Goal: Task Accomplishment & Management: Manage account settings

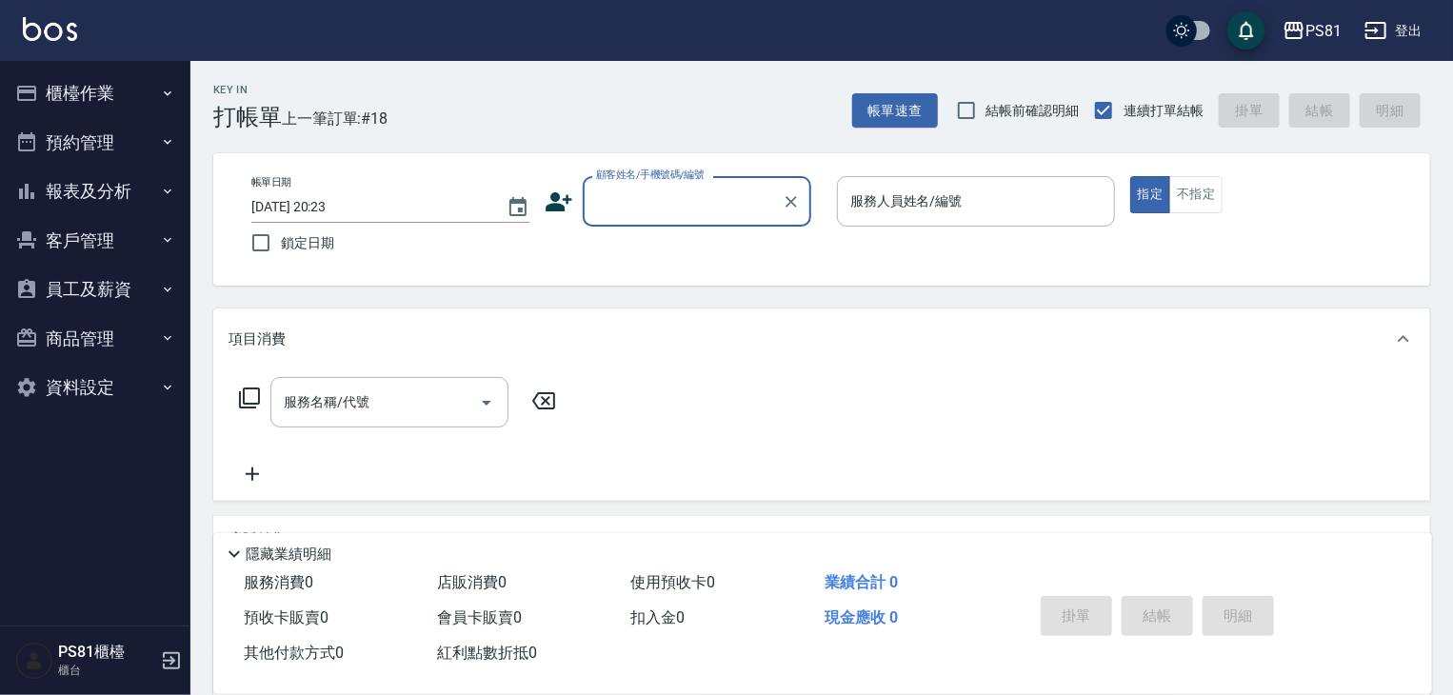
click at [110, 286] on button "員工及薪資" at bounding box center [95, 290] width 175 height 50
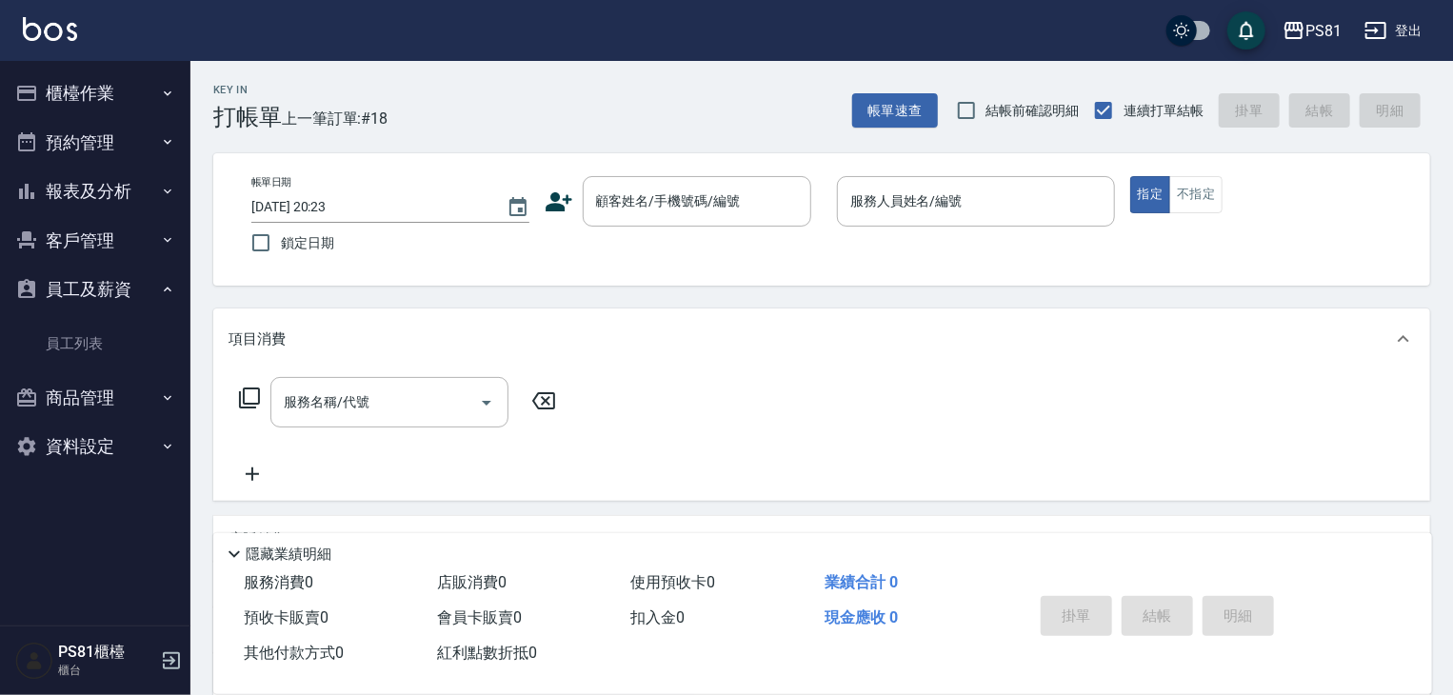
click at [99, 400] on button "商品管理" at bounding box center [95, 398] width 175 height 50
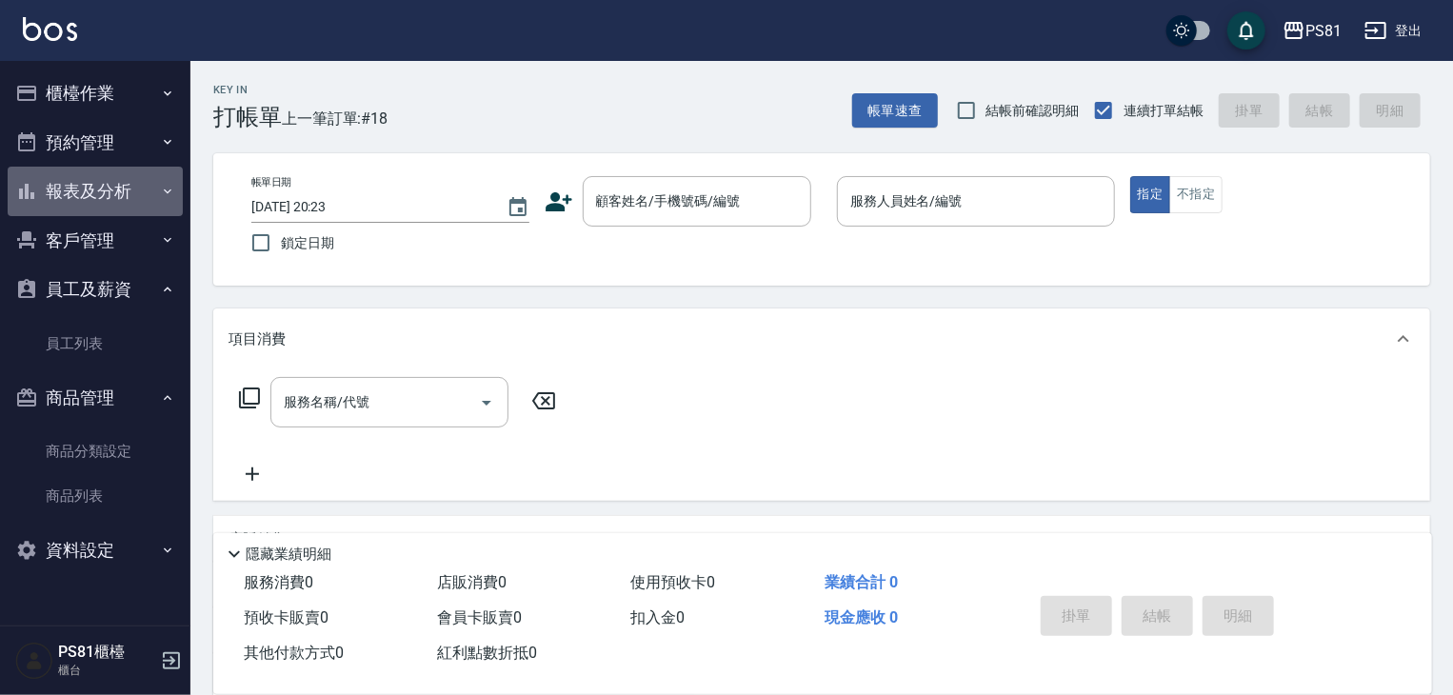
click at [125, 180] on button "報表及分析" at bounding box center [95, 192] width 175 height 50
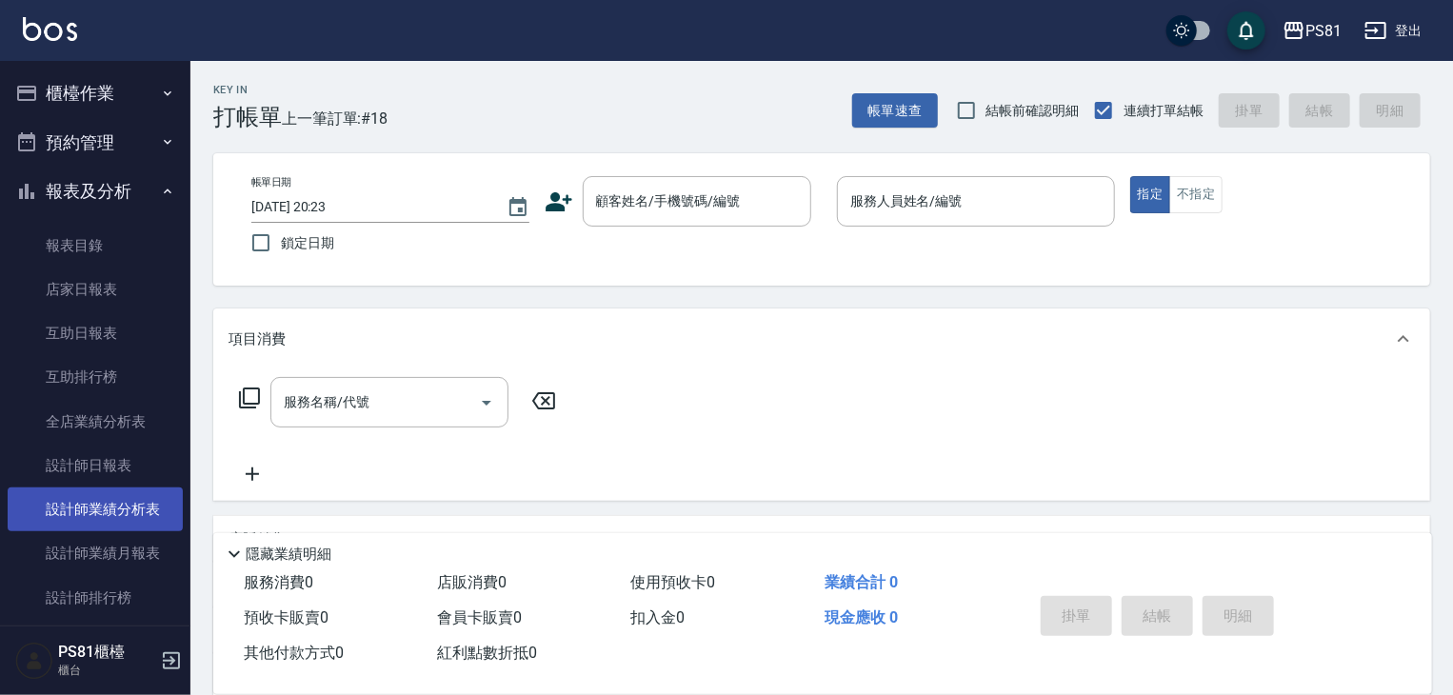
click at [147, 500] on link "設計師業績分析表" at bounding box center [95, 509] width 175 height 44
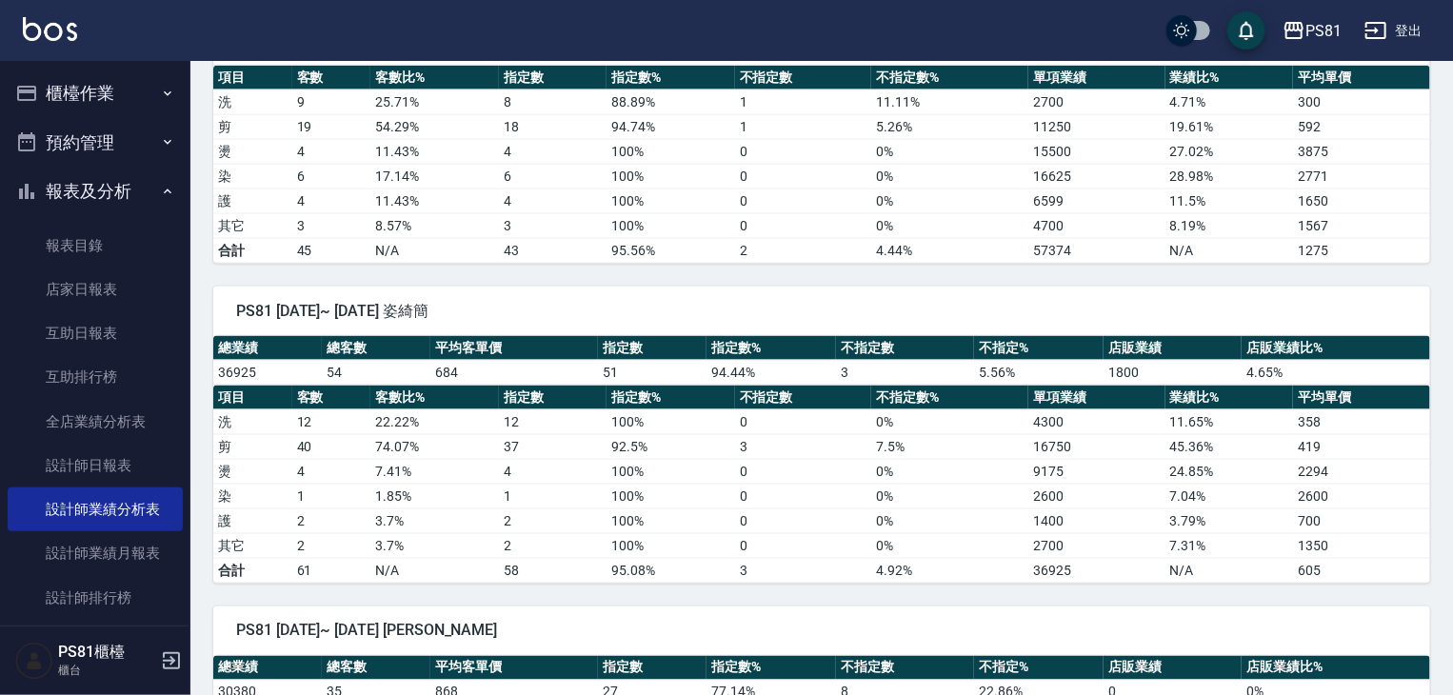
scroll to position [1142, 0]
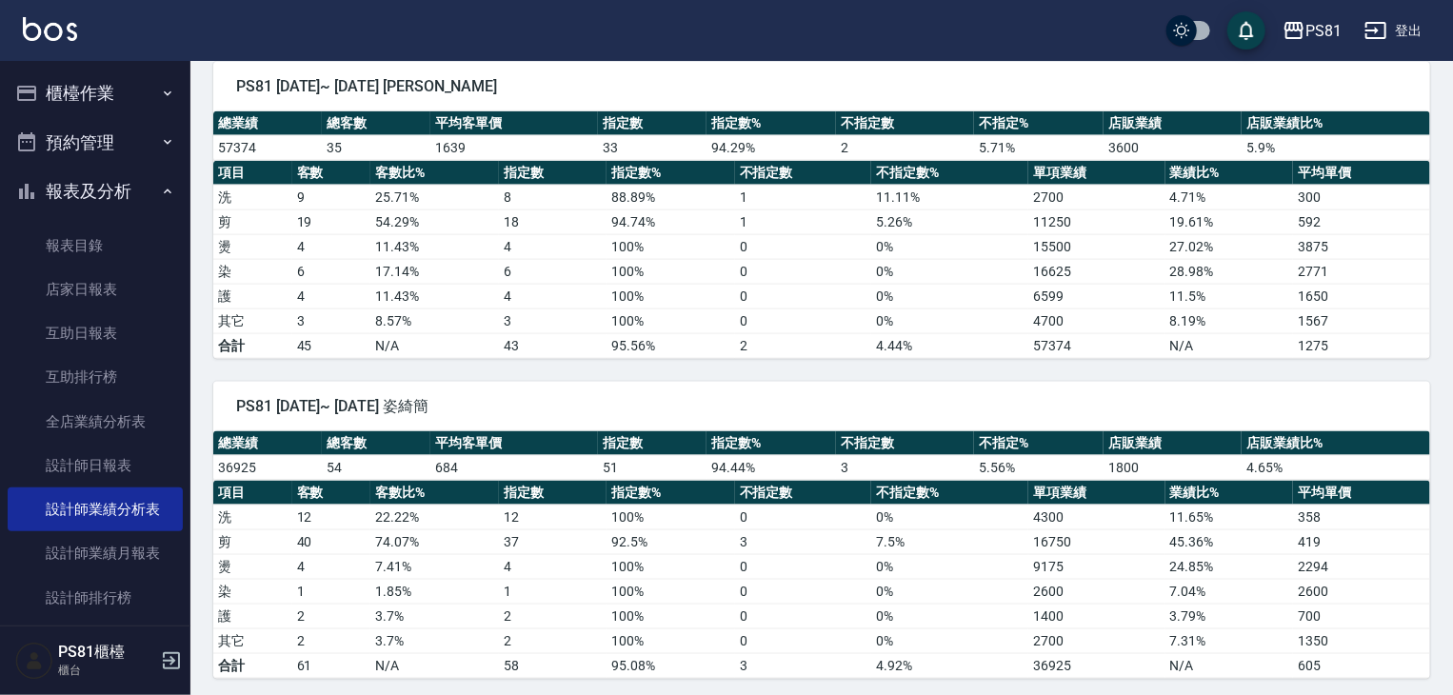
click at [78, 75] on button "櫃檯作業" at bounding box center [95, 94] width 175 height 50
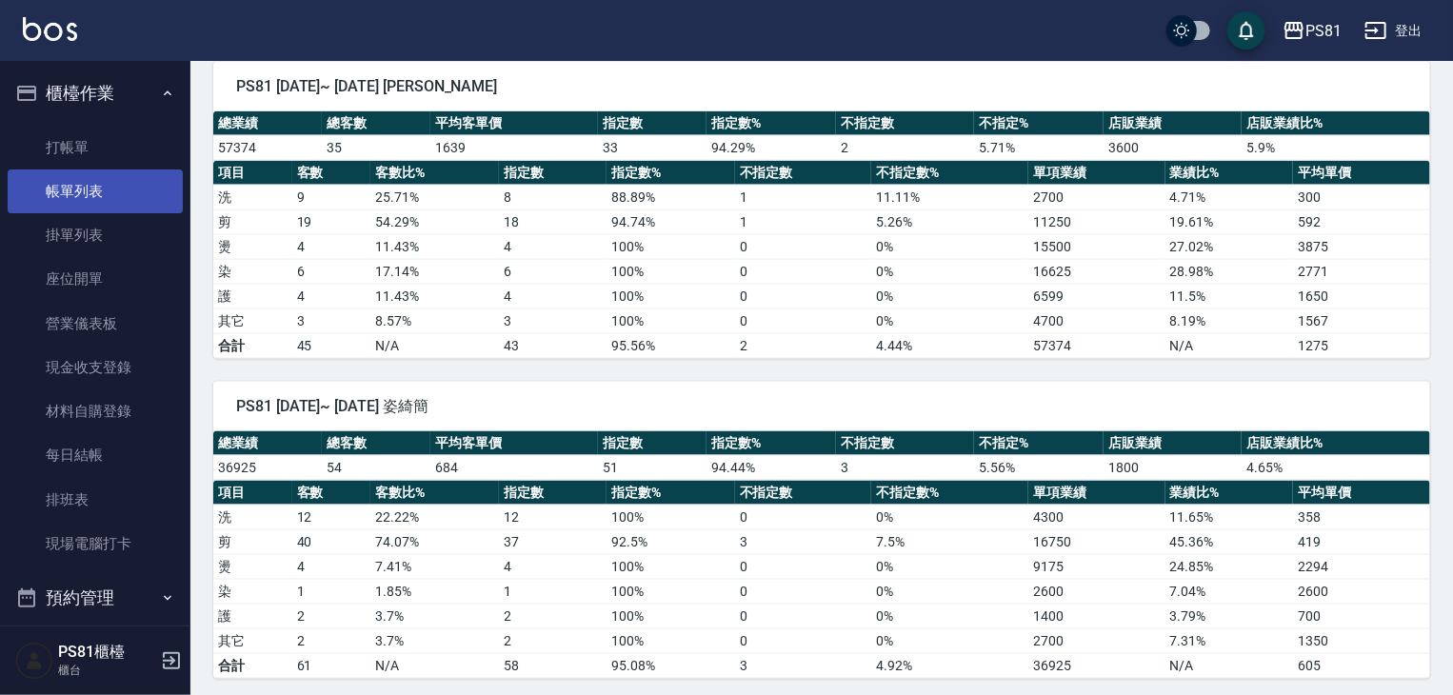
click at [105, 194] on link "帳單列表" at bounding box center [95, 191] width 175 height 44
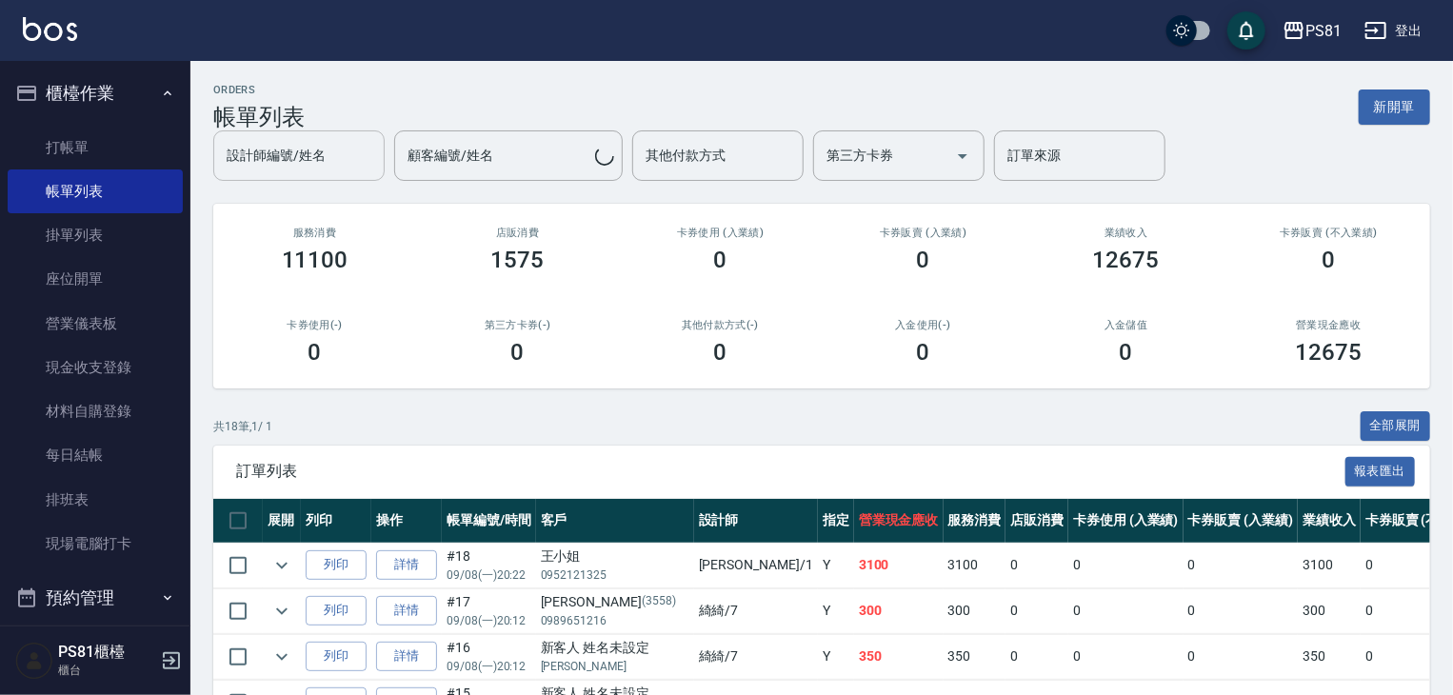
click at [307, 169] on div "設計師編號/姓名 設計師編號/姓名 顧客編號/姓名 顧客編號/姓名 其他付款方式 其他付款方式 第三方卡券 第三方卡券 訂單來源 訂單來源" at bounding box center [821, 155] width 1217 height 50
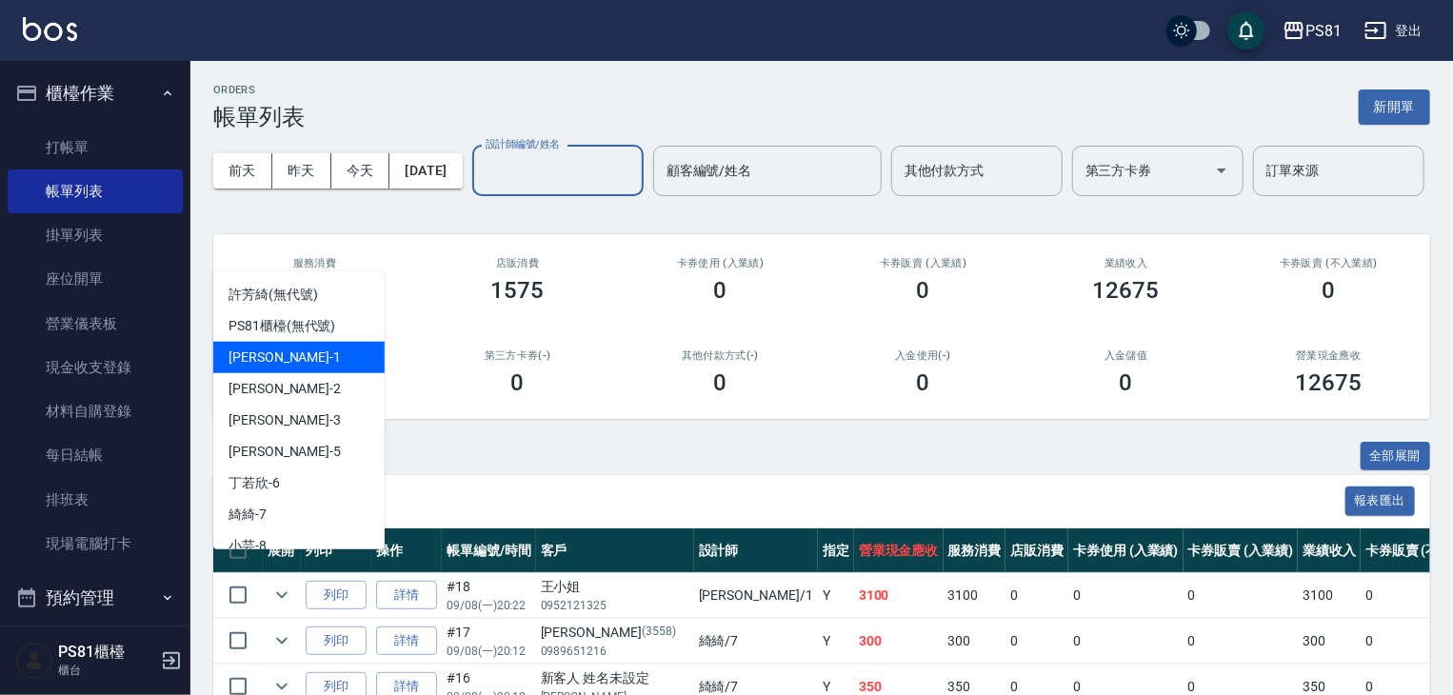
click at [285, 354] on div "[PERSON_NAME] -1" at bounding box center [298, 357] width 171 height 31
type input "[PERSON_NAME]-1"
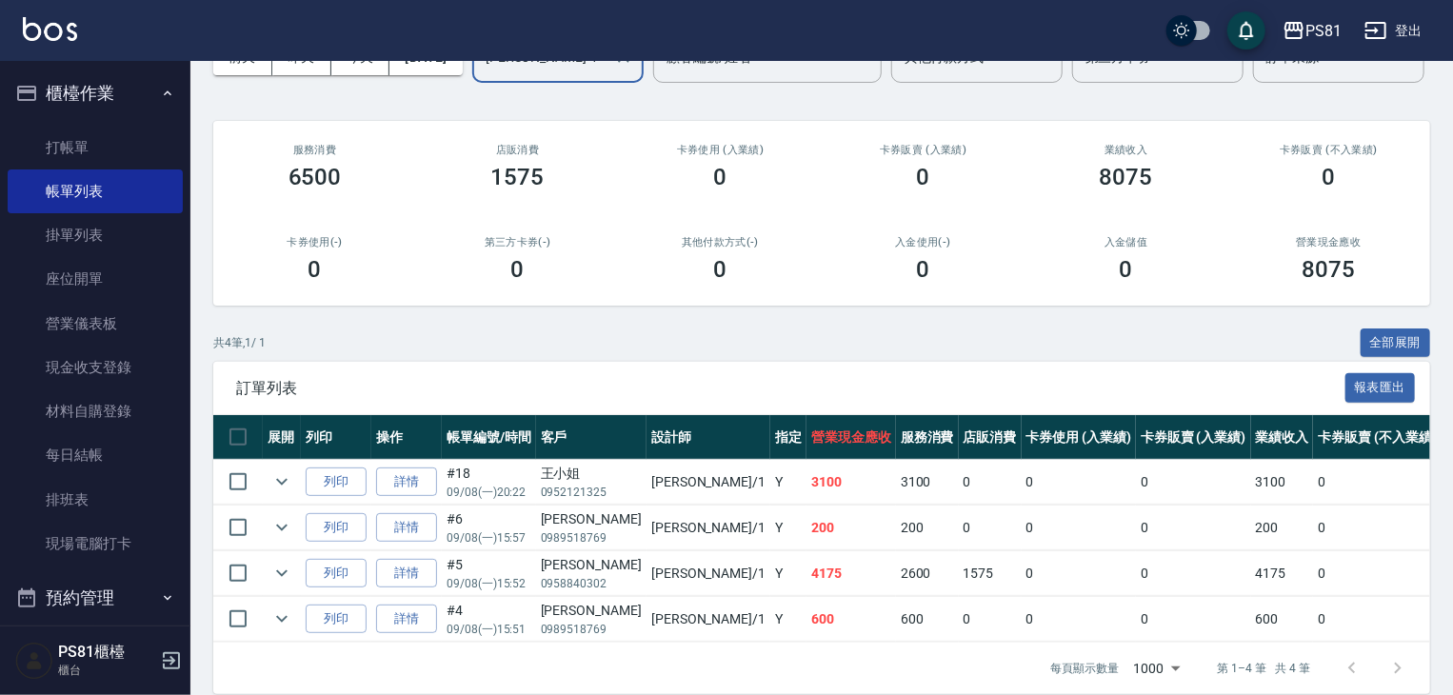
scroll to position [208, 0]
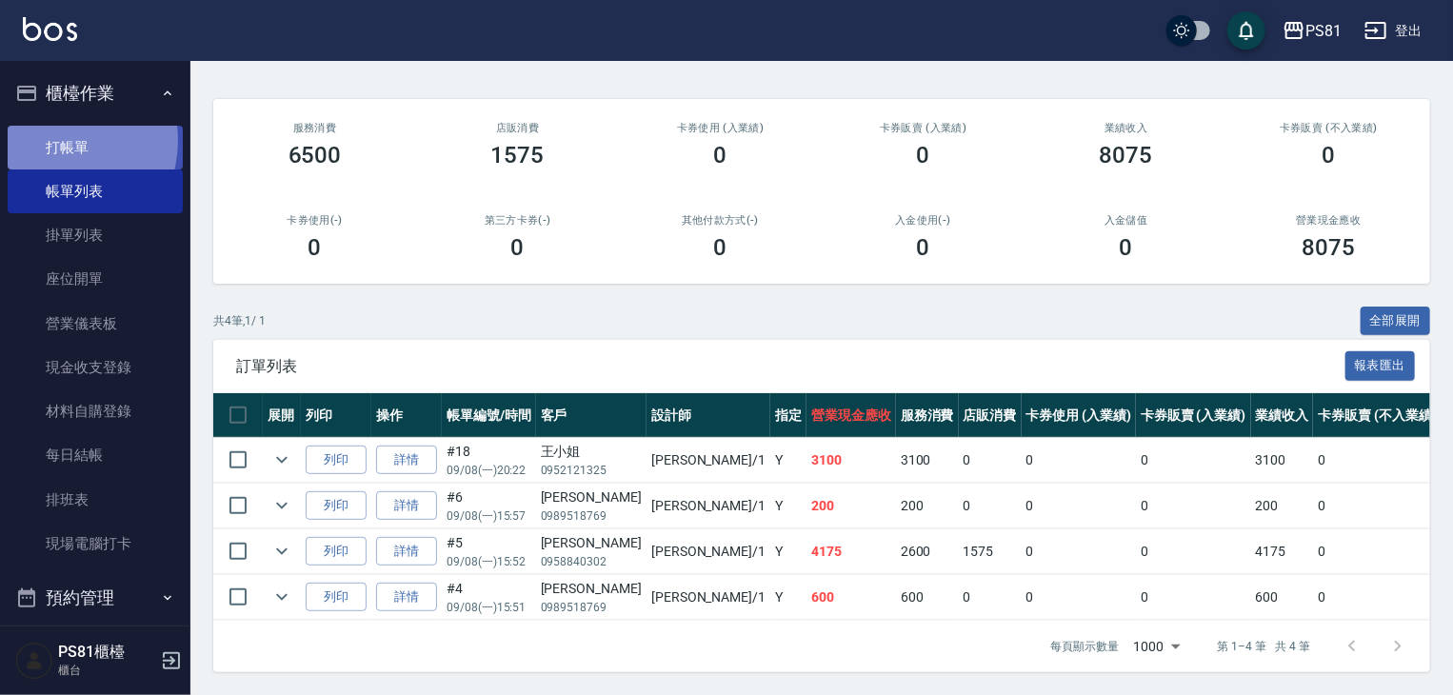
click at [51, 140] on link "打帳單" at bounding box center [95, 148] width 175 height 44
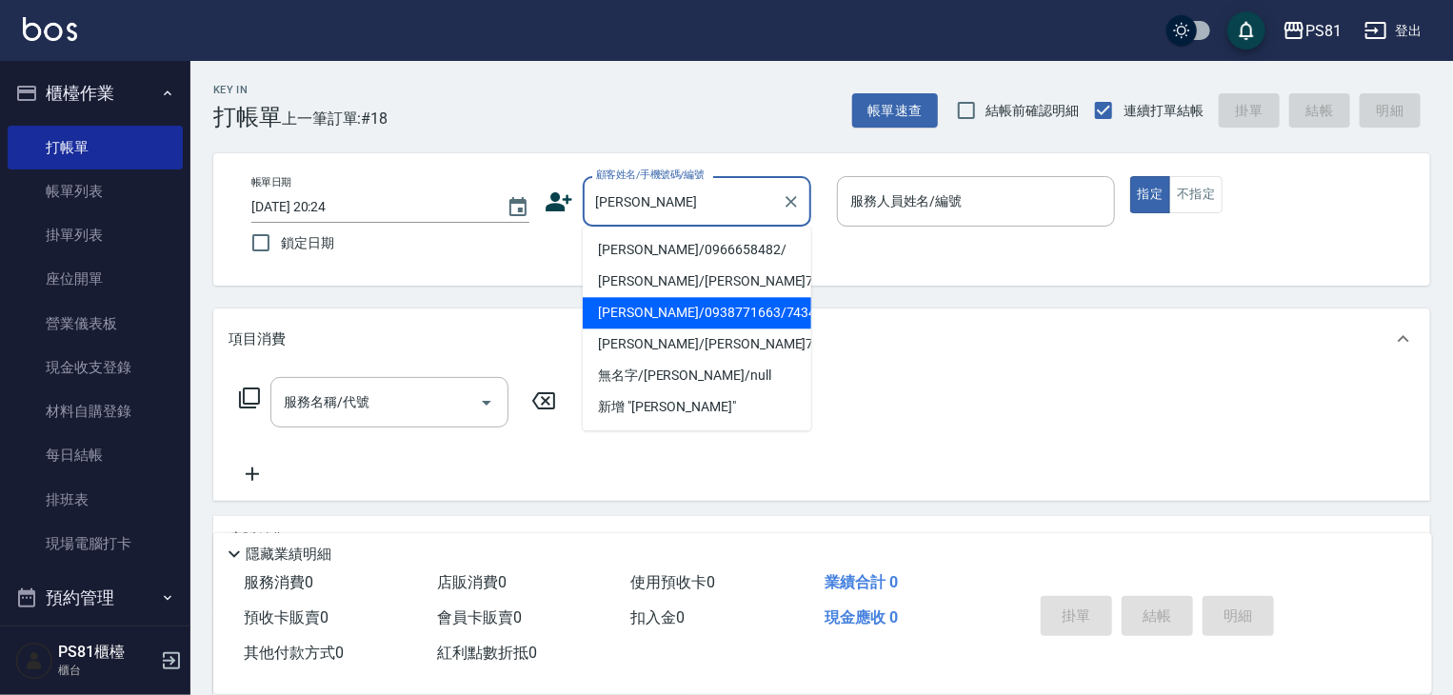
click at [662, 297] on li "[PERSON_NAME]/0938771663/7434" at bounding box center [697, 312] width 228 height 31
type input "[PERSON_NAME]/0938771663/7434"
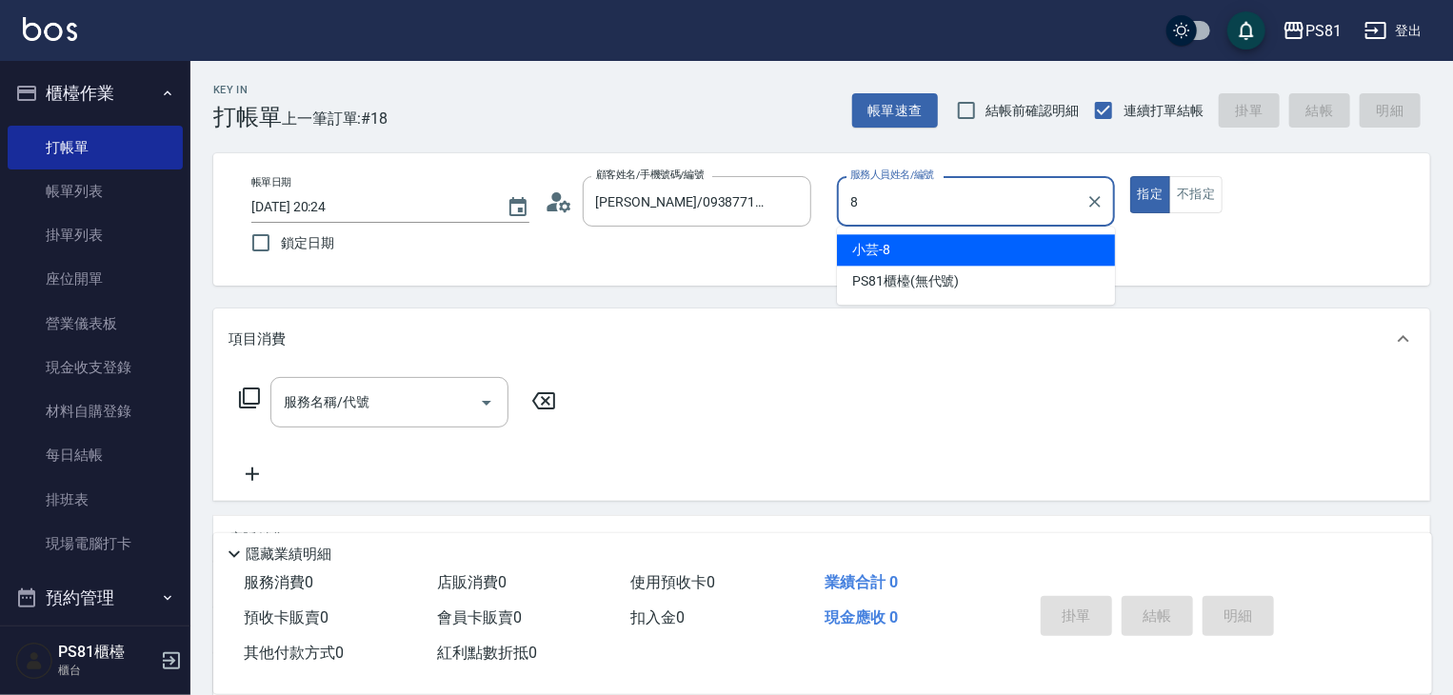
type input "小芸-8"
type button "true"
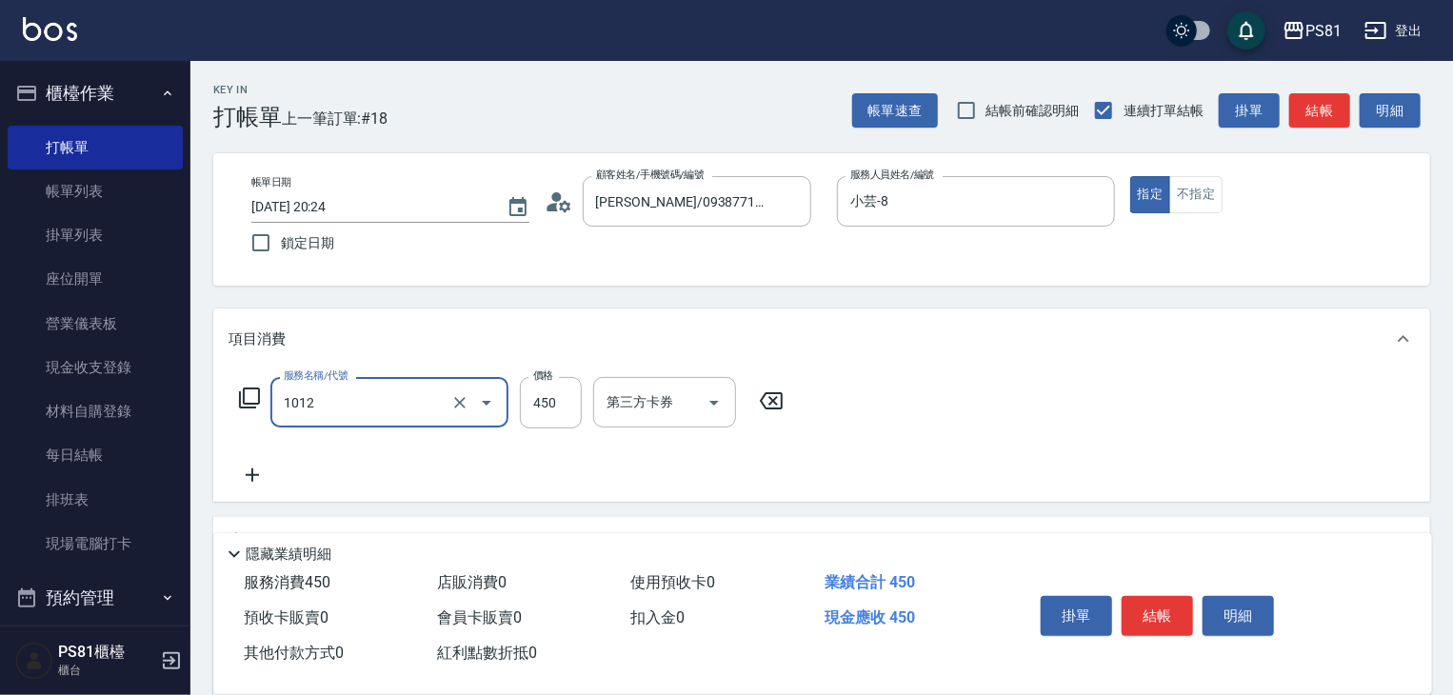
type input "B級洗剪(1012)"
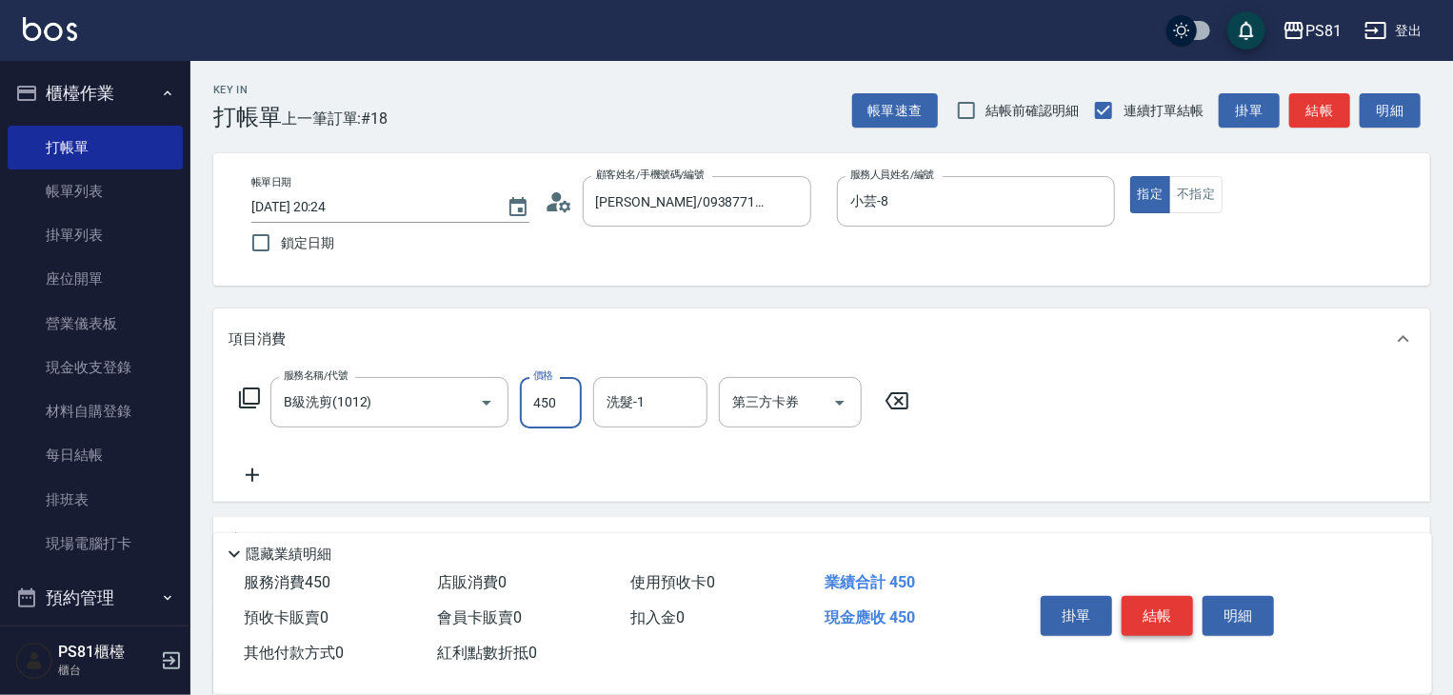
click at [1164, 612] on button "結帳" at bounding box center [1156, 616] width 71 height 40
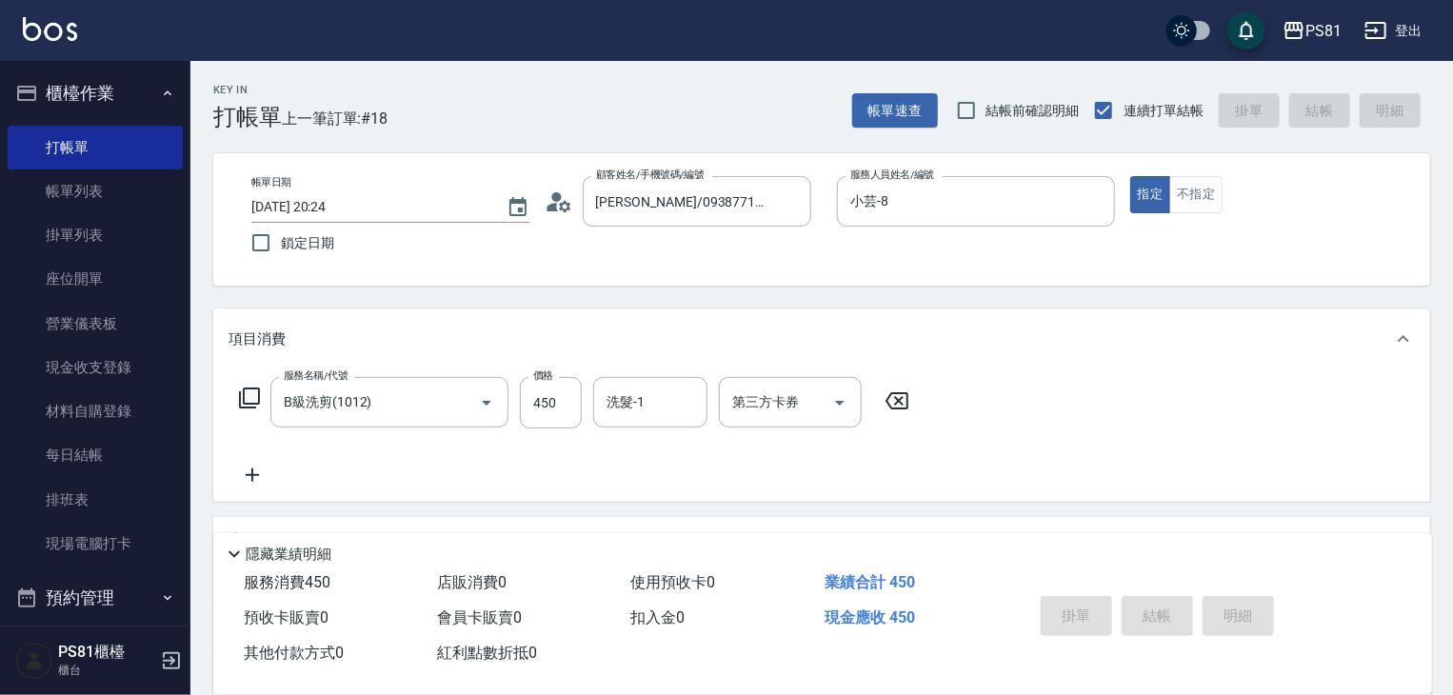
type input "[DATE] 20:25"
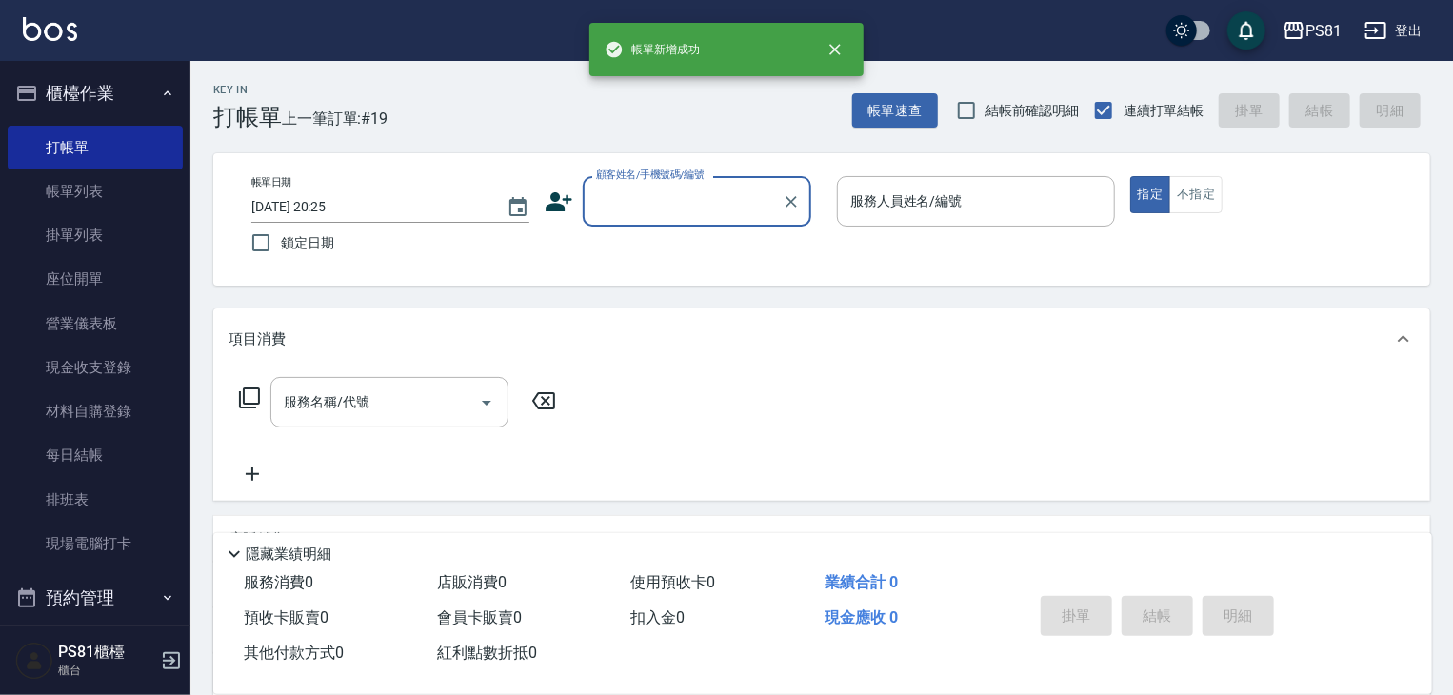
click at [93, 111] on button "櫃檯作業" at bounding box center [95, 94] width 175 height 50
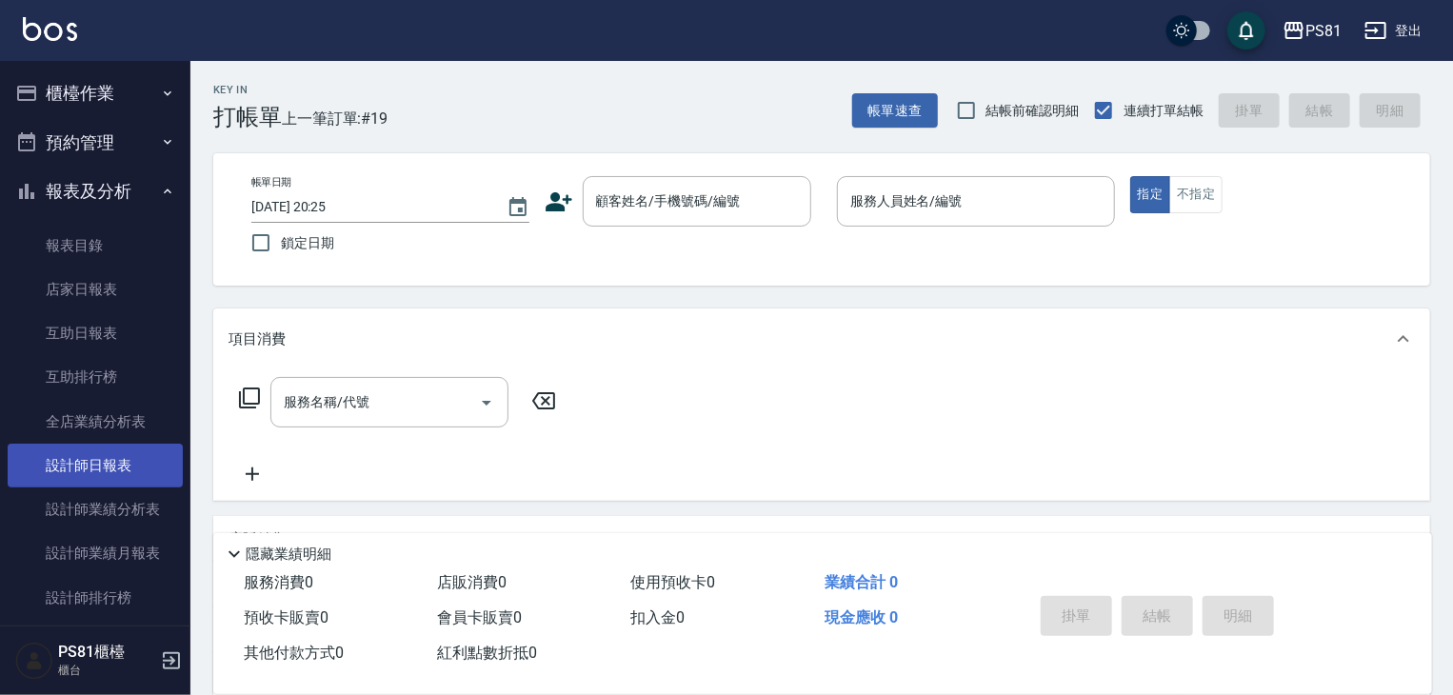
click at [142, 472] on link "設計師日報表" at bounding box center [95, 466] width 175 height 44
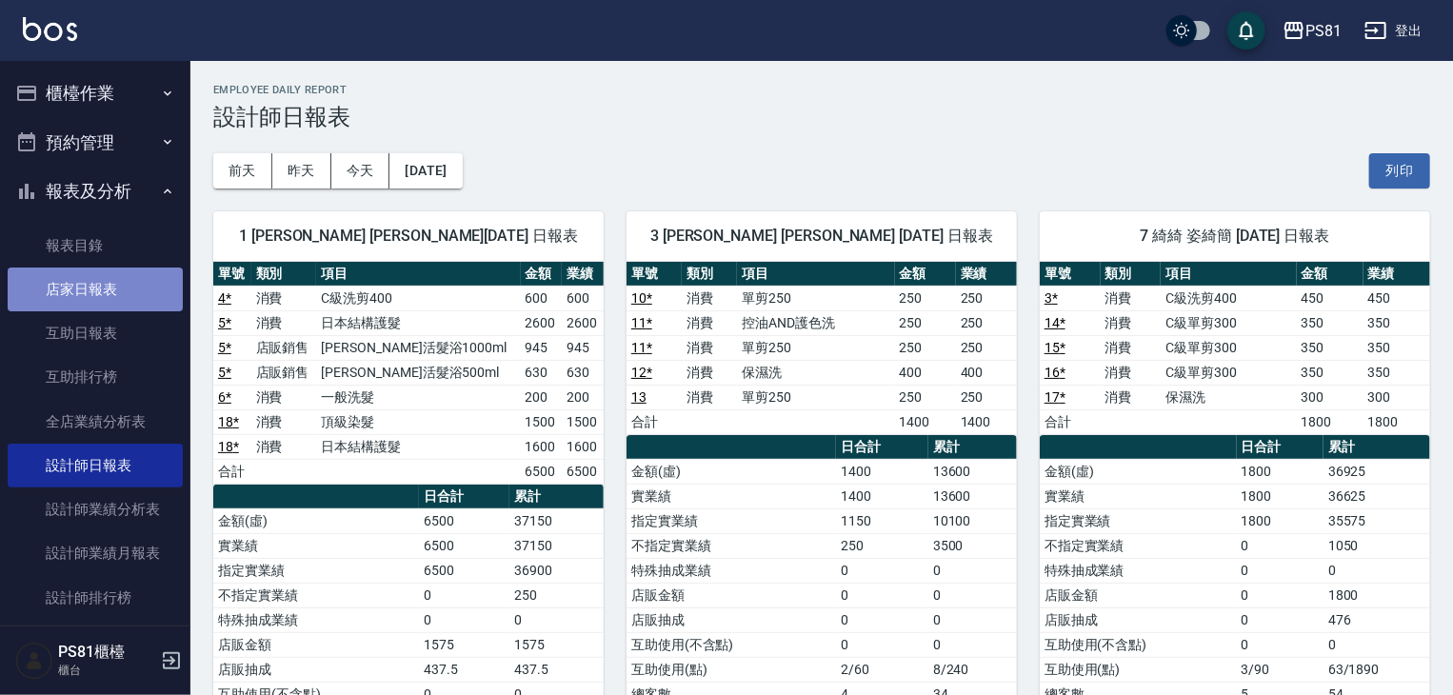
click at [132, 287] on link "店家日報表" at bounding box center [95, 289] width 175 height 44
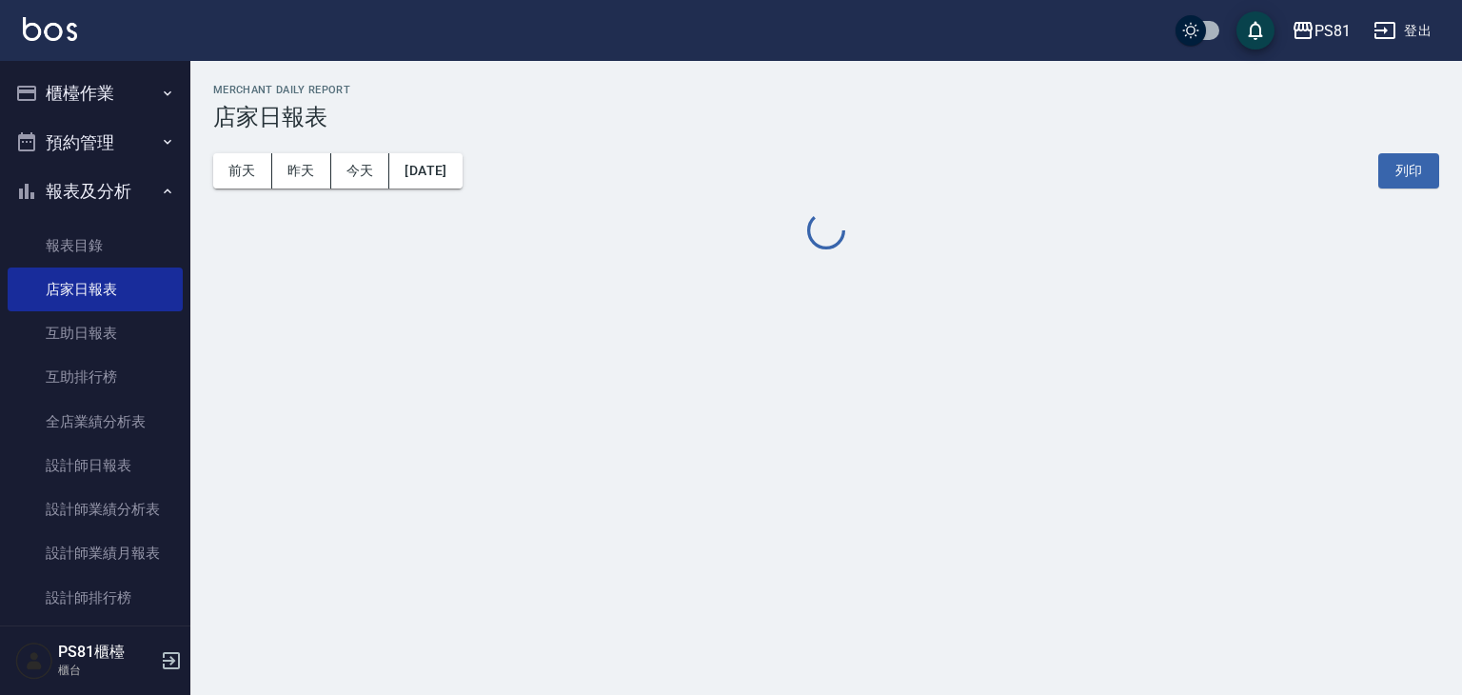
click at [746, 131] on div "[DATE] [DATE] [DATE] [DATE] 列印" at bounding box center [826, 170] width 1226 height 81
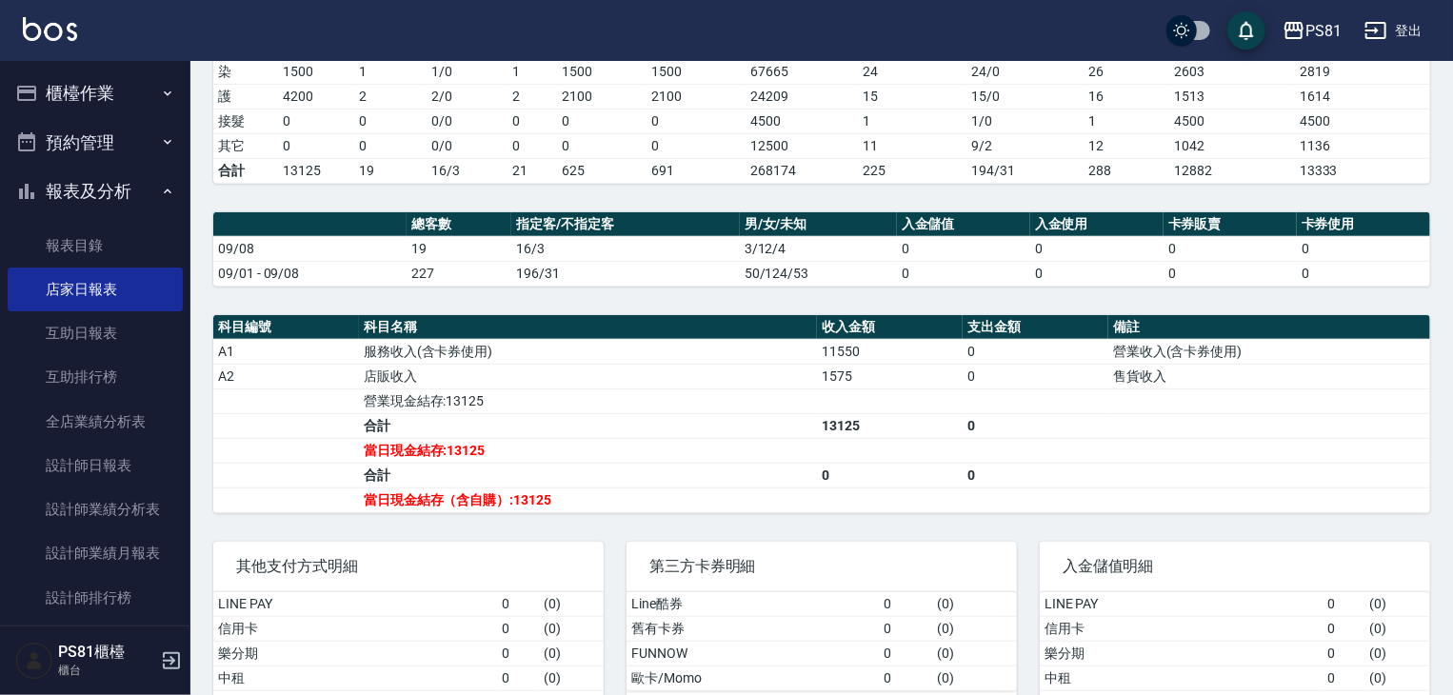
scroll to position [458, 0]
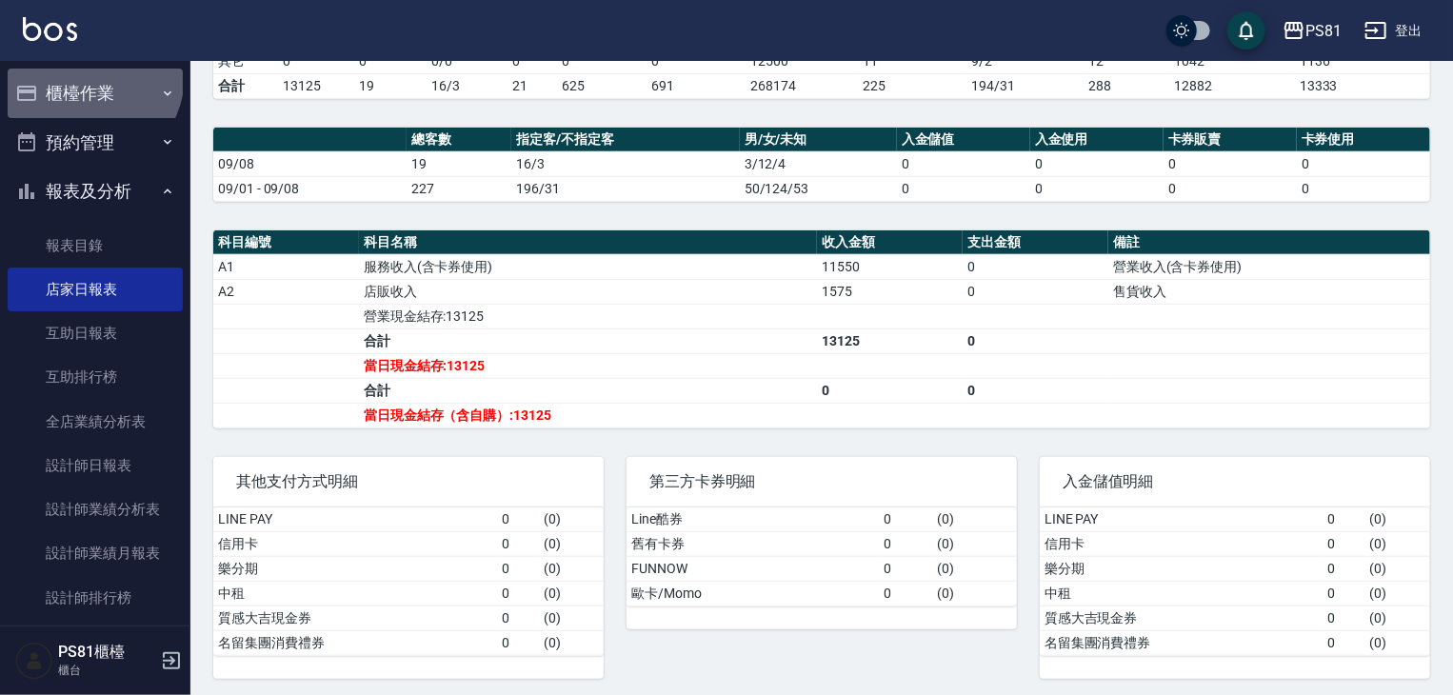
click at [84, 75] on button "櫃檯作業" at bounding box center [95, 94] width 175 height 50
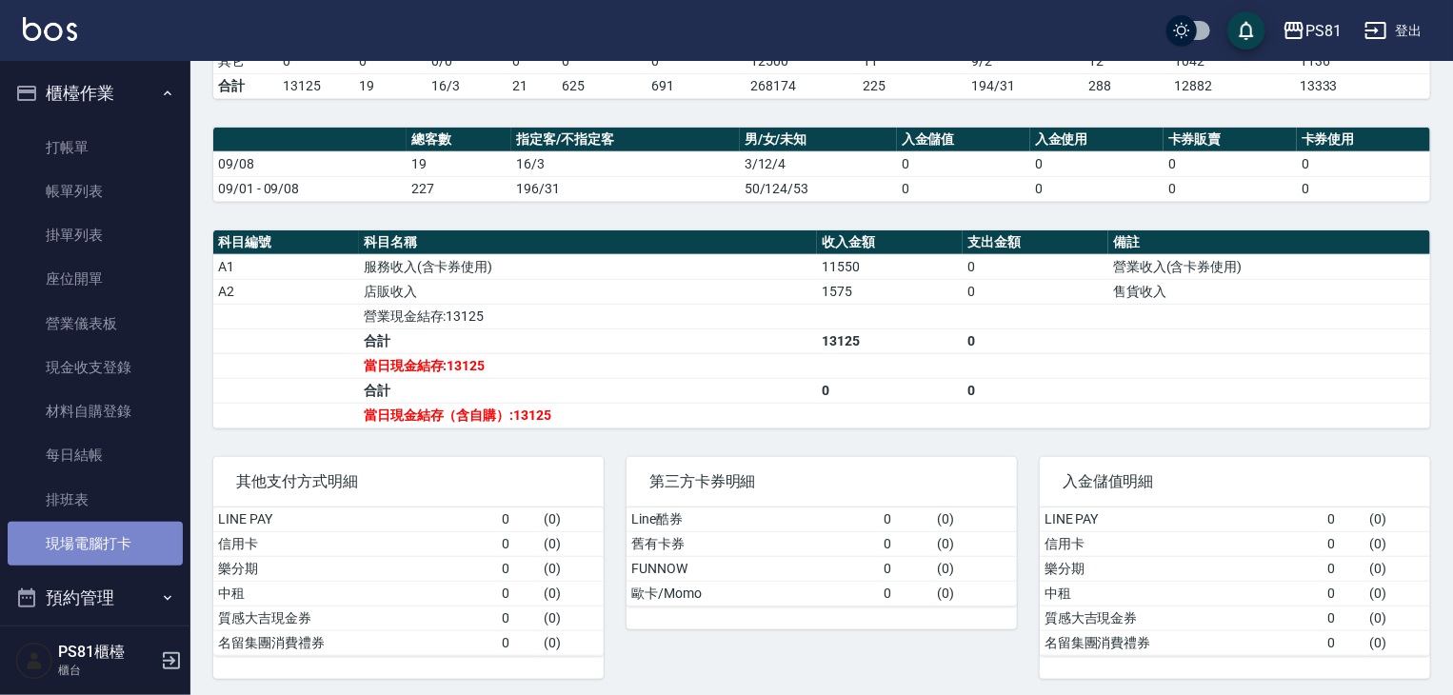
click at [104, 549] on link "現場電腦打卡" at bounding box center [95, 544] width 175 height 44
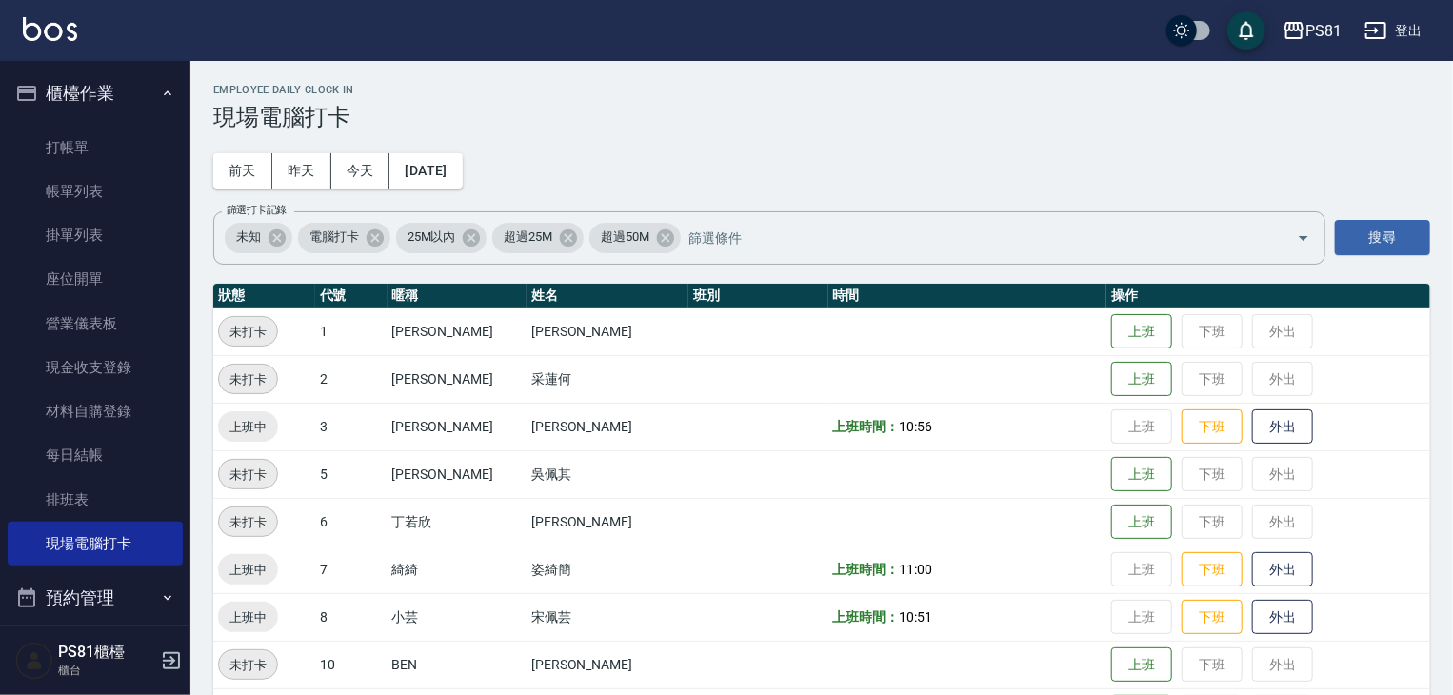
click at [1179, 408] on td "上班 下班 外出" at bounding box center [1268, 427] width 324 height 48
click at [1199, 439] on button "下班" at bounding box center [1211, 426] width 61 height 33
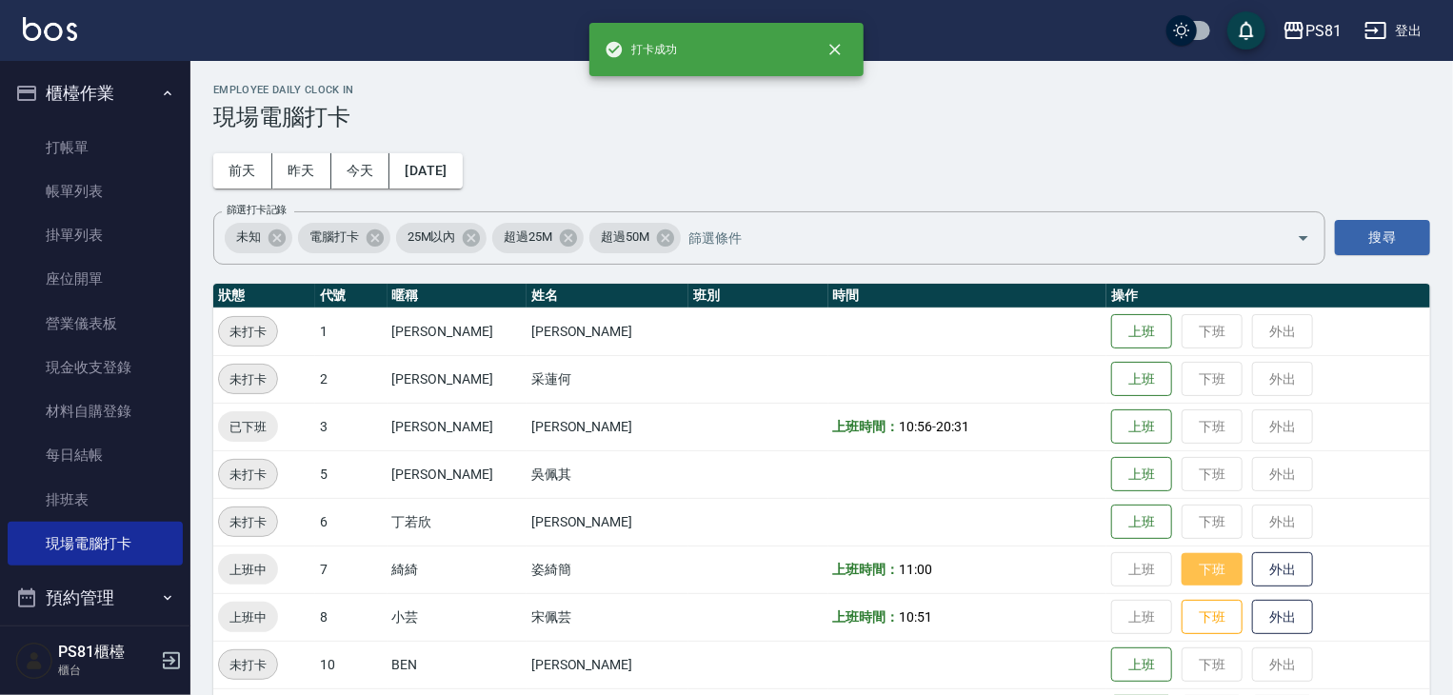
click at [1186, 570] on button "下班" at bounding box center [1211, 569] width 61 height 33
click at [1189, 606] on button "下班" at bounding box center [1211, 617] width 61 height 33
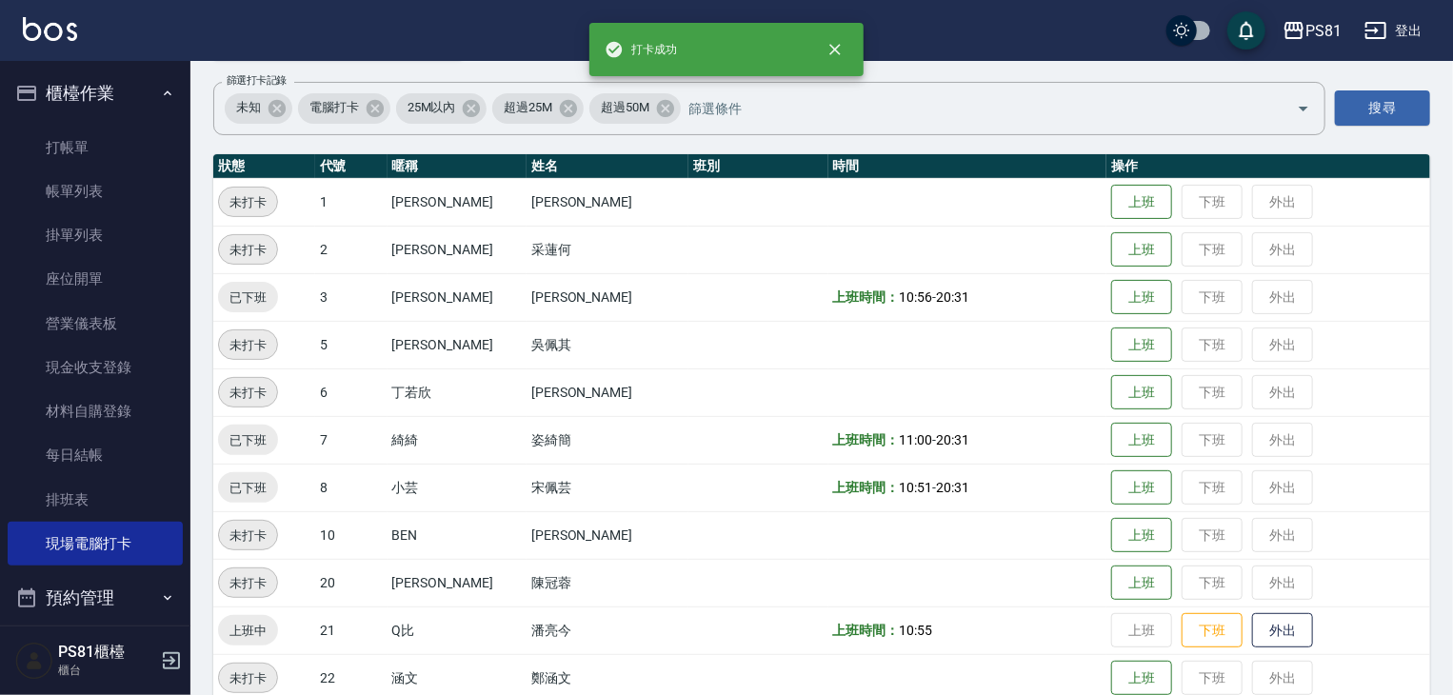
scroll to position [476, 0]
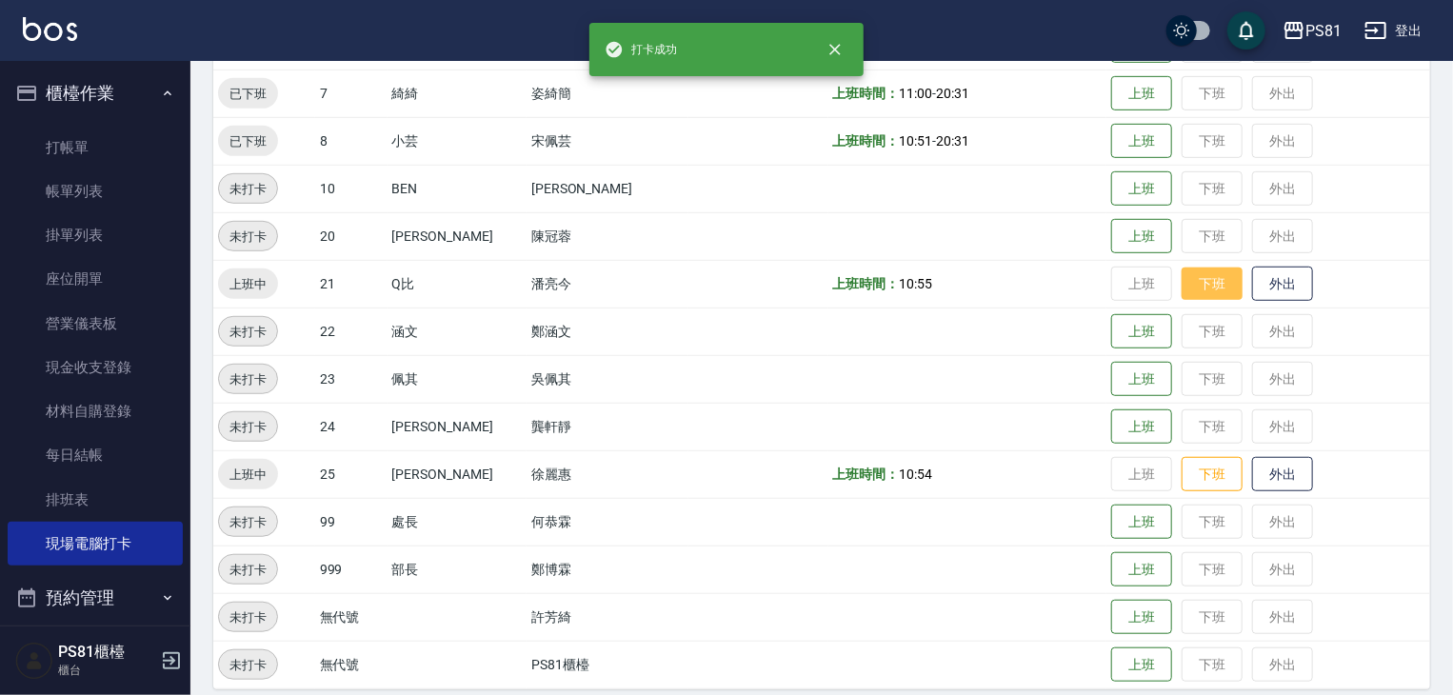
click at [1183, 283] on button "下班" at bounding box center [1211, 283] width 61 height 33
click at [1181, 485] on button "下班" at bounding box center [1211, 474] width 61 height 33
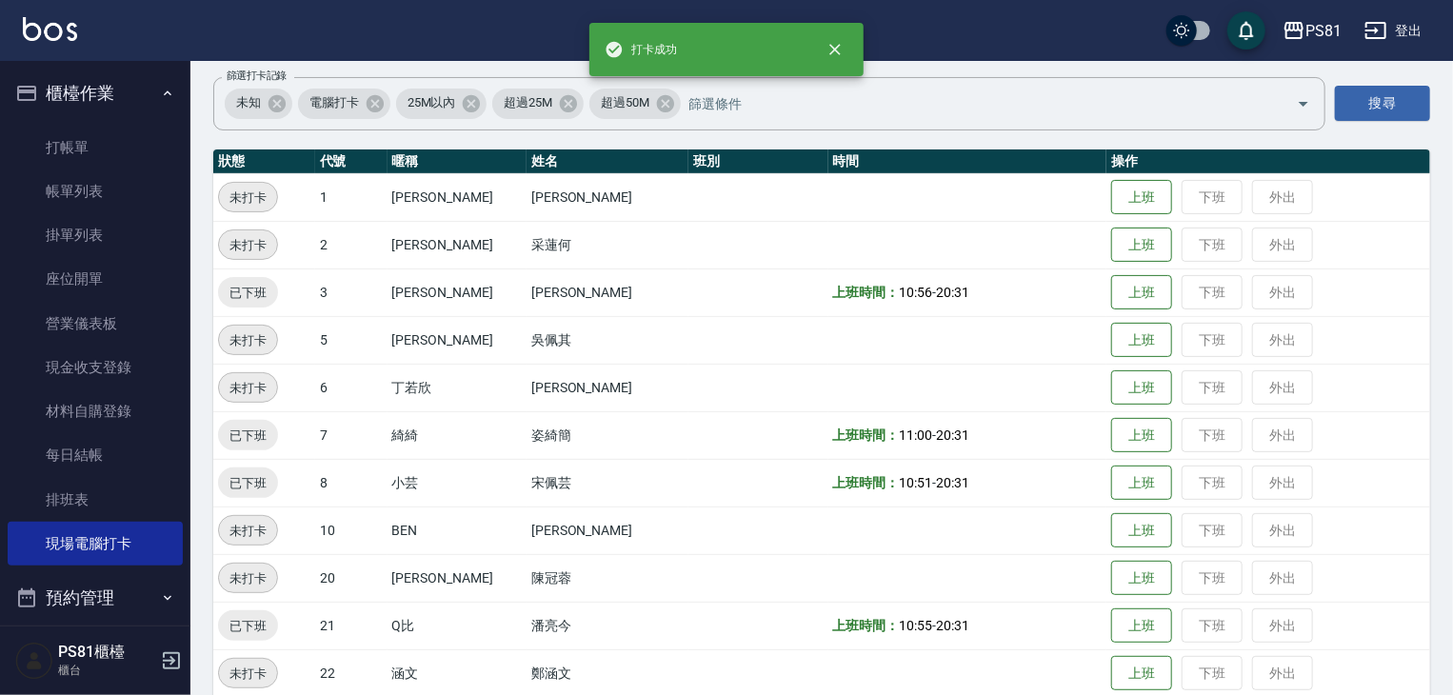
scroll to position [0, 0]
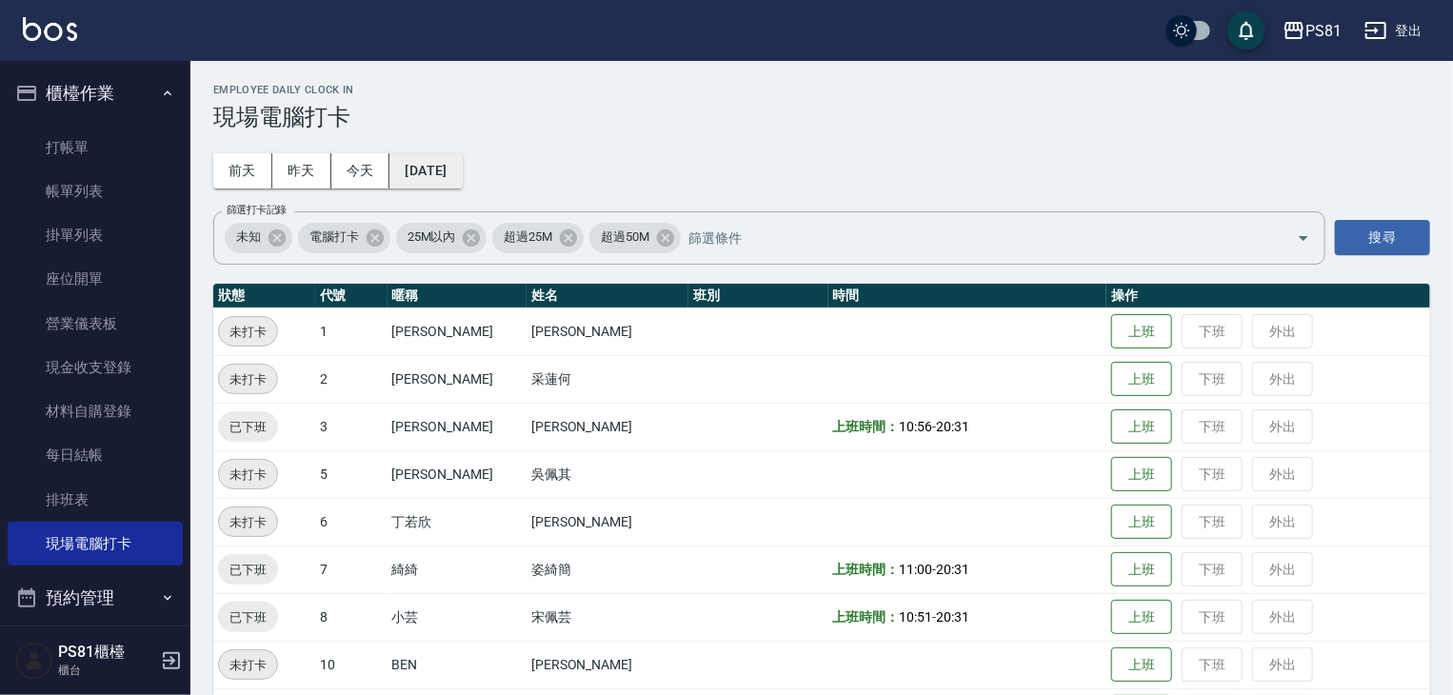
click at [423, 162] on button "[DATE]" at bounding box center [425, 170] width 72 height 35
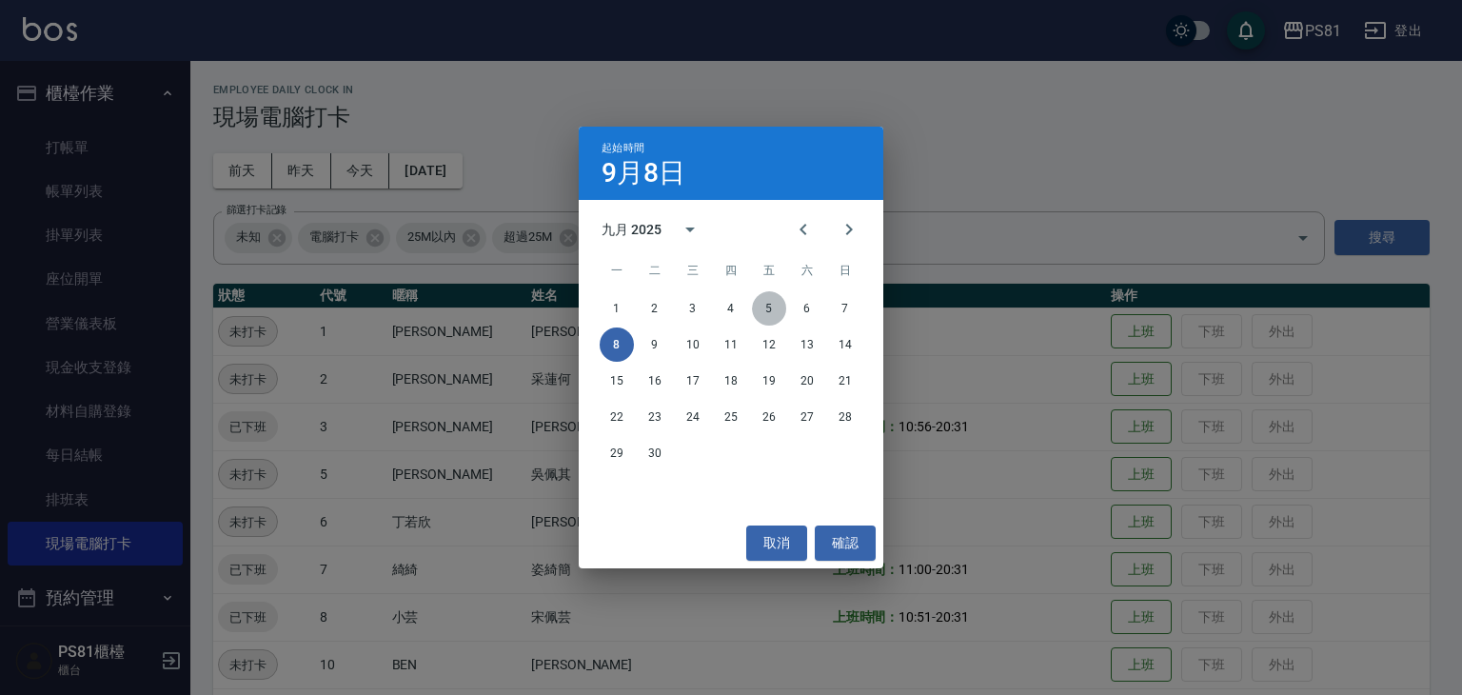
click at [775, 308] on button "5" at bounding box center [769, 308] width 34 height 34
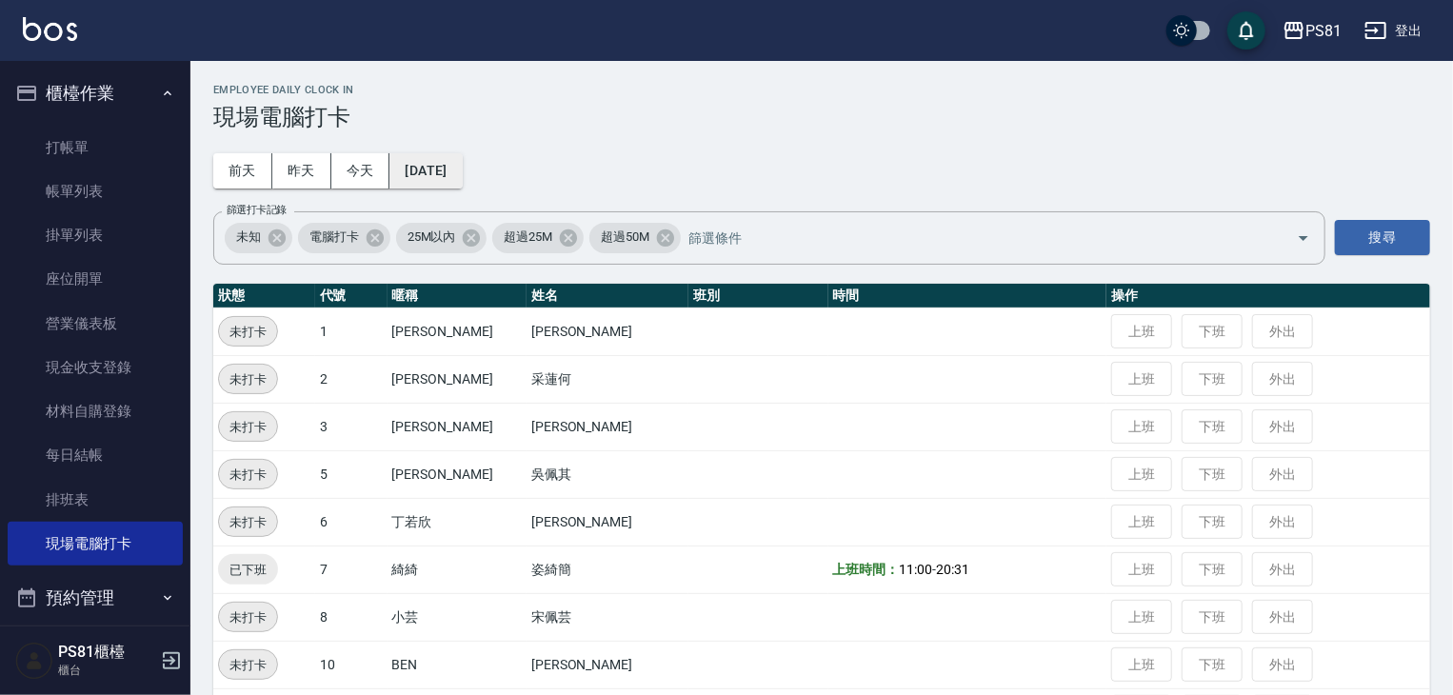
click at [431, 157] on button "[DATE]" at bounding box center [425, 170] width 72 height 35
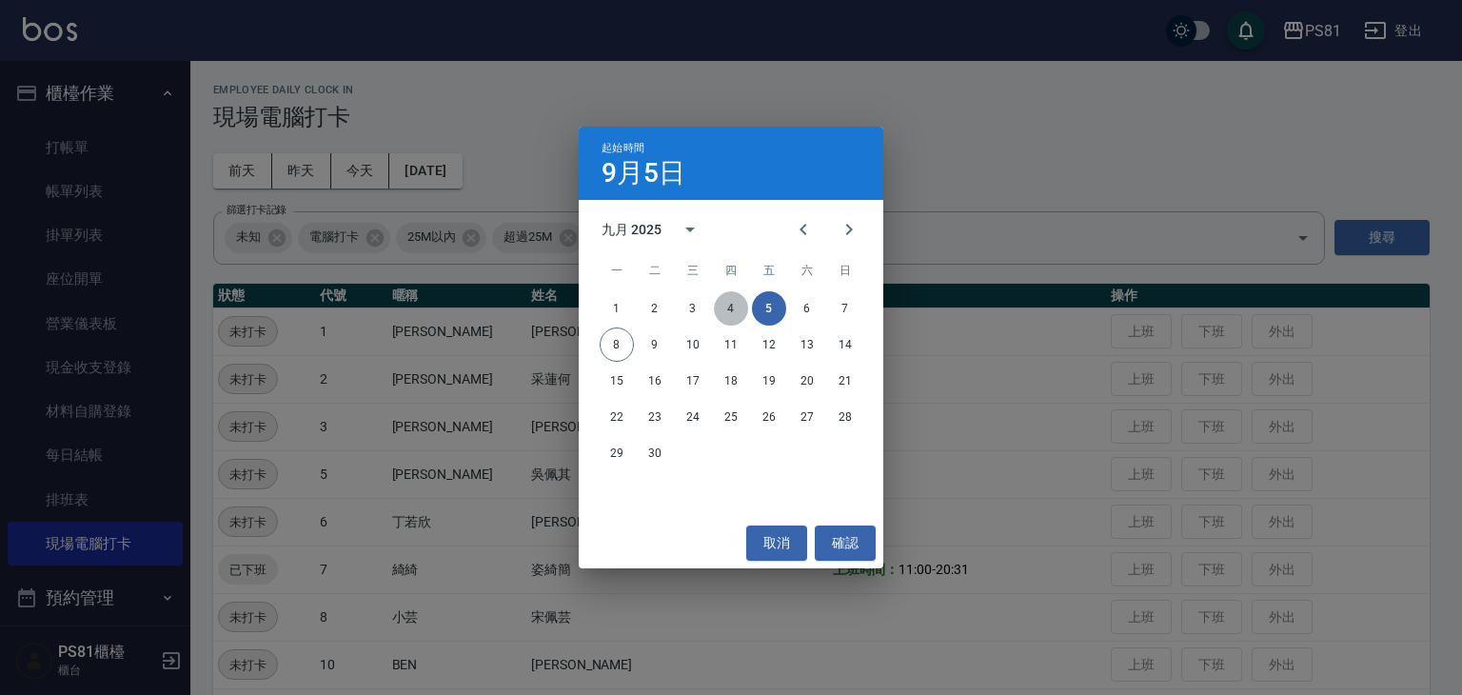
click at [735, 307] on button "4" at bounding box center [731, 308] width 34 height 34
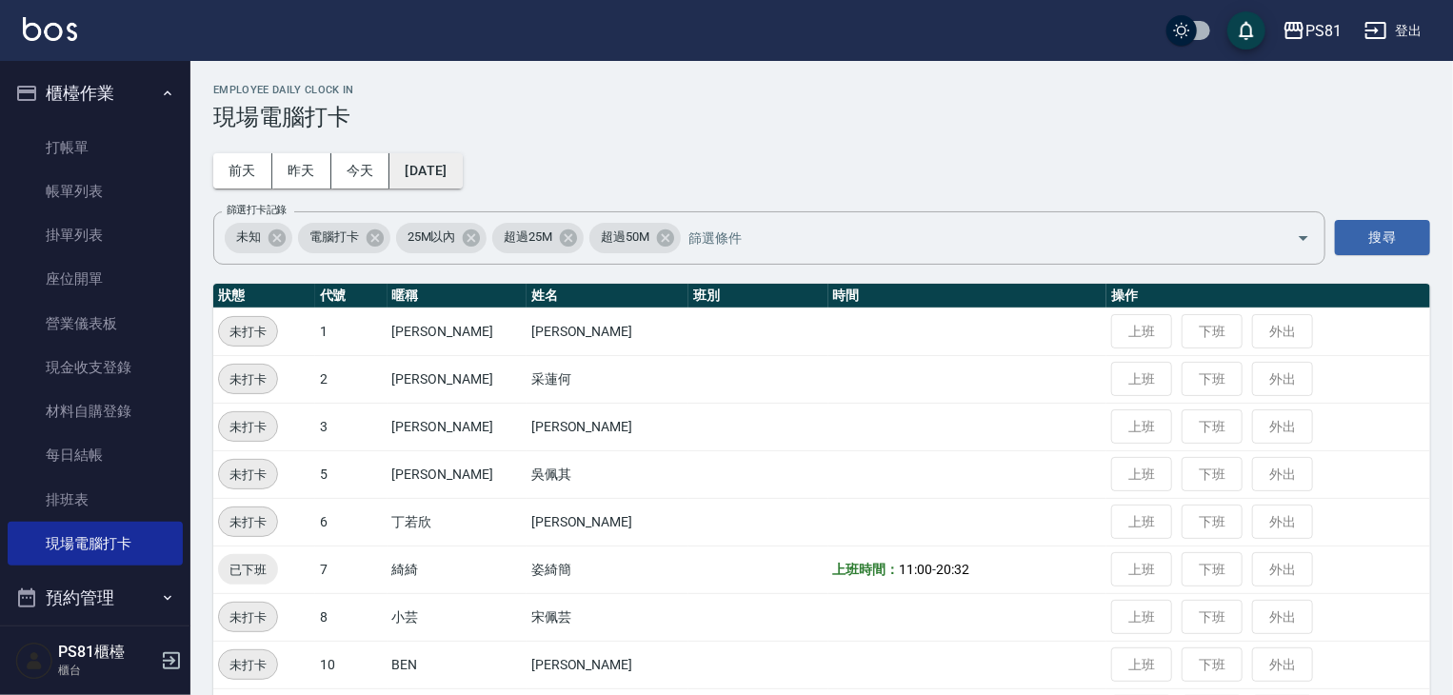
click at [457, 165] on button "[DATE]" at bounding box center [425, 170] width 72 height 35
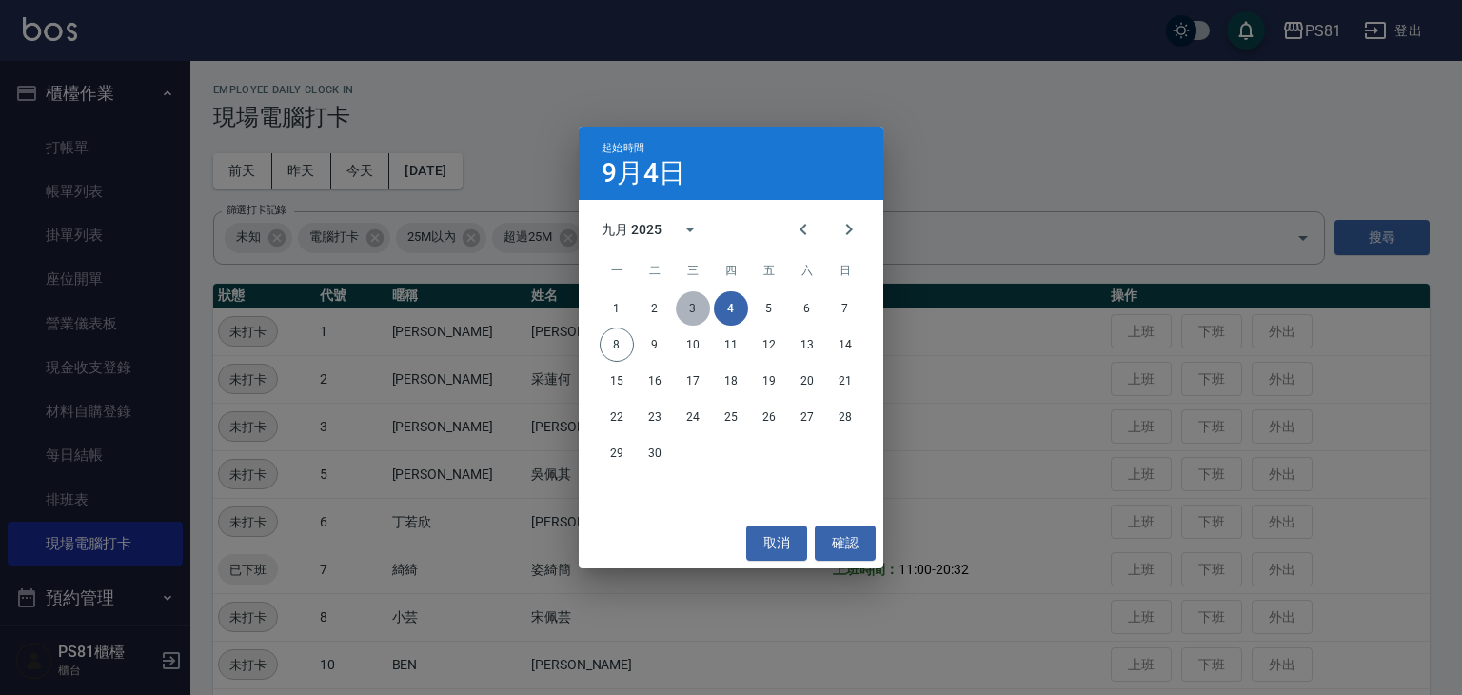
click at [697, 312] on button "3" at bounding box center [693, 308] width 34 height 34
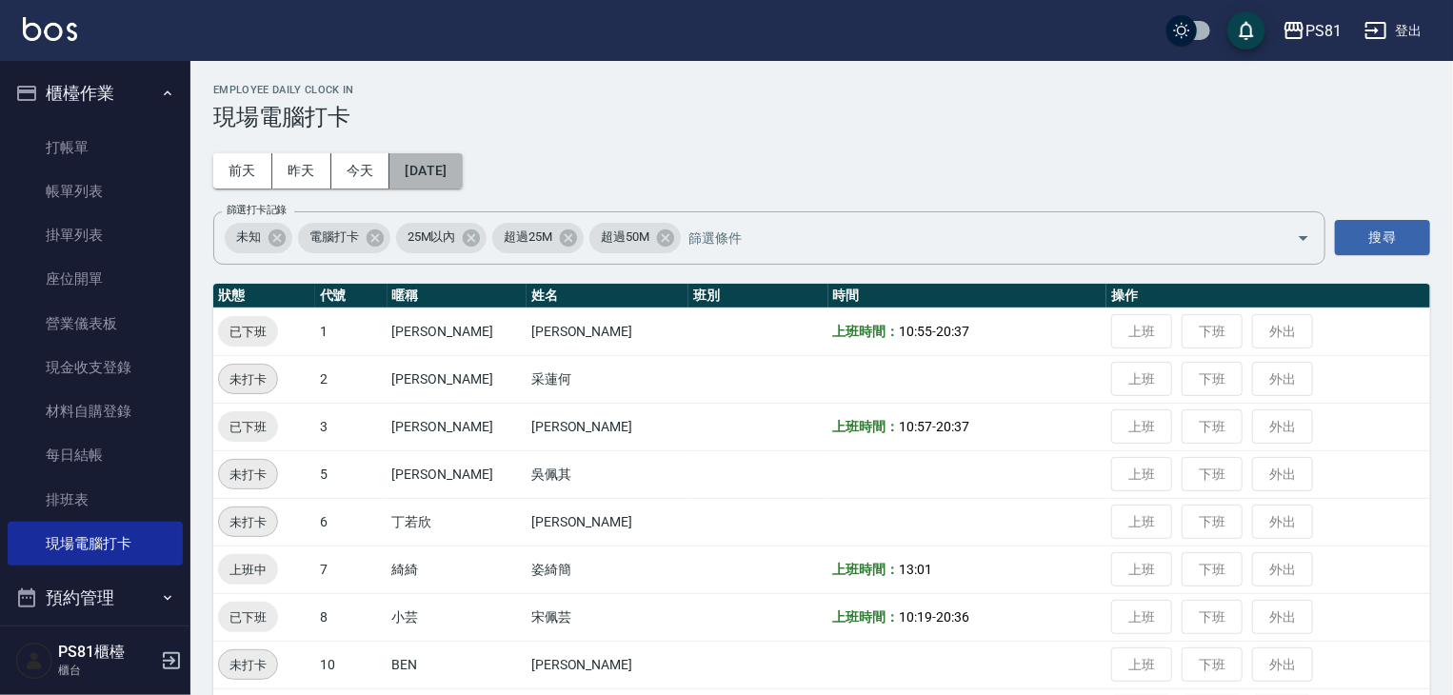
click at [462, 156] on button "[DATE]" at bounding box center [425, 170] width 72 height 35
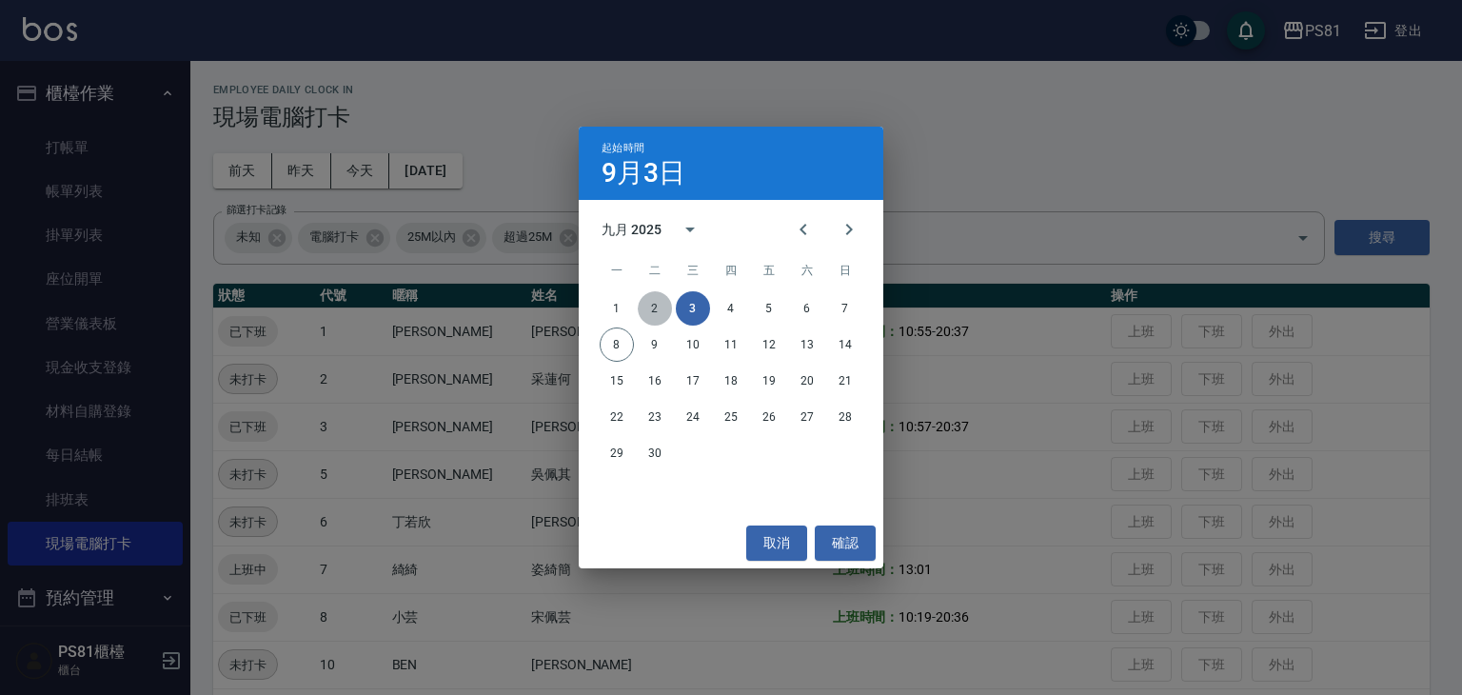
click at [645, 308] on button "2" at bounding box center [655, 308] width 34 height 34
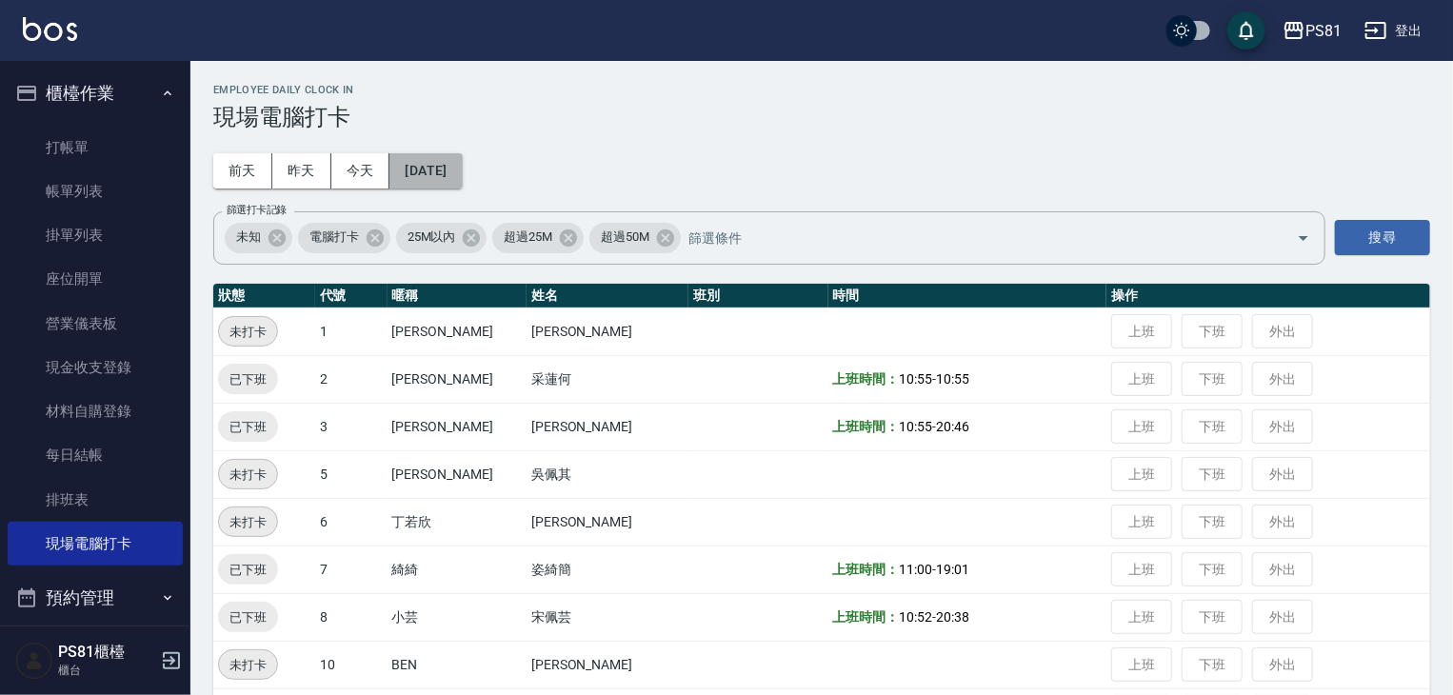
click at [448, 157] on button "[DATE]" at bounding box center [425, 170] width 72 height 35
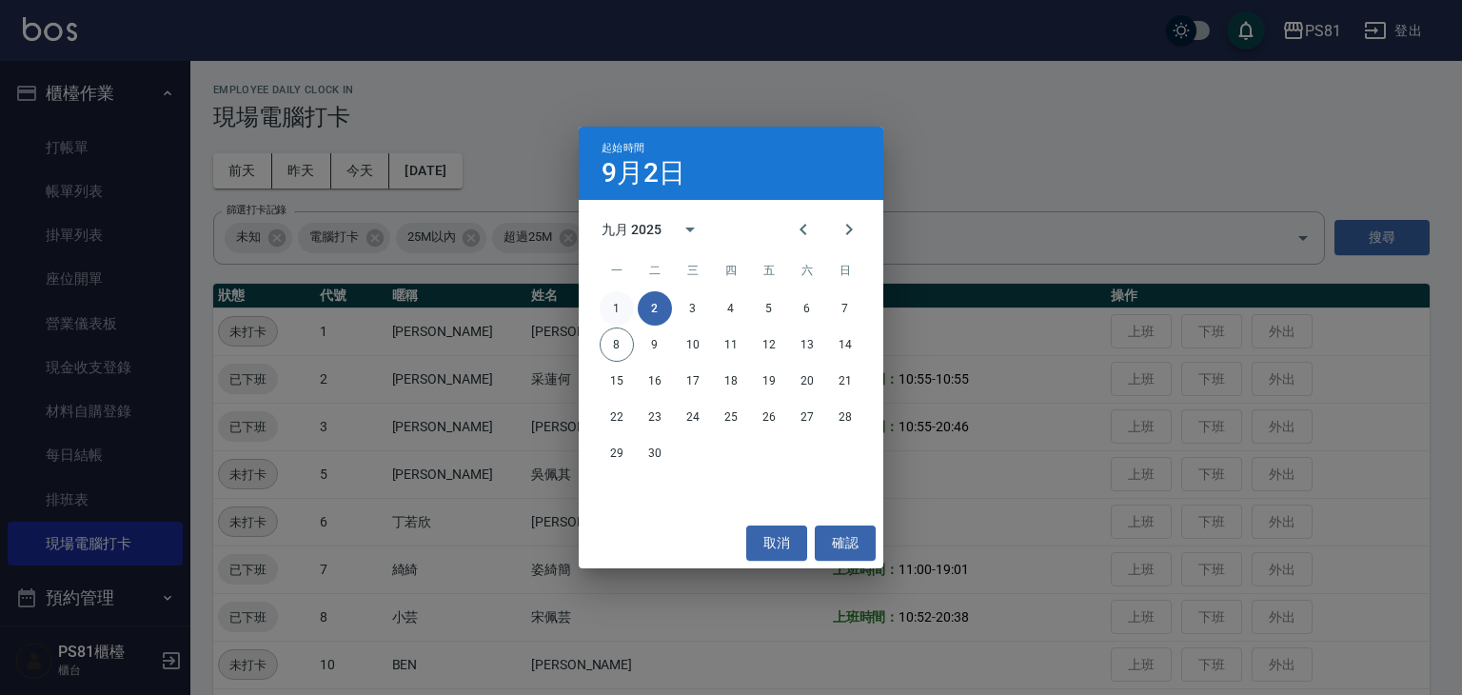
click at [617, 313] on button "1" at bounding box center [617, 308] width 34 height 34
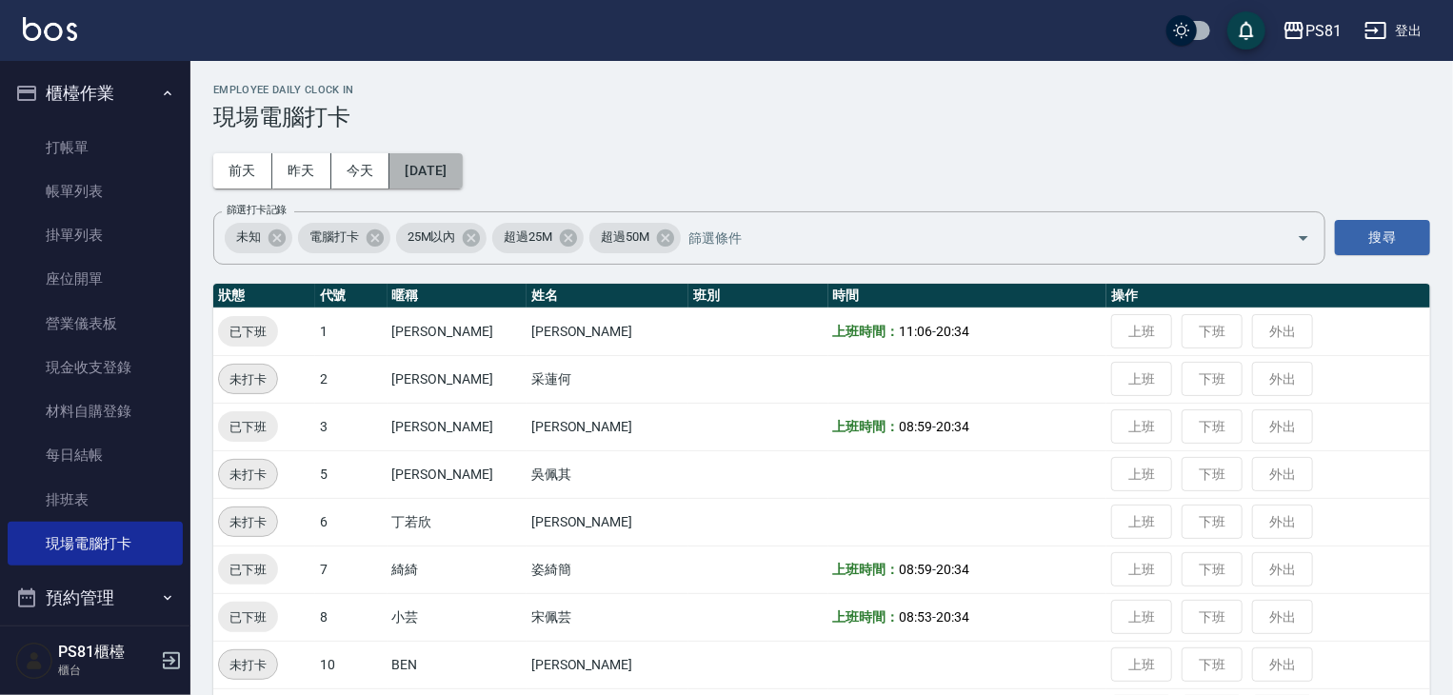
click at [446, 163] on button "[DATE]" at bounding box center [425, 170] width 72 height 35
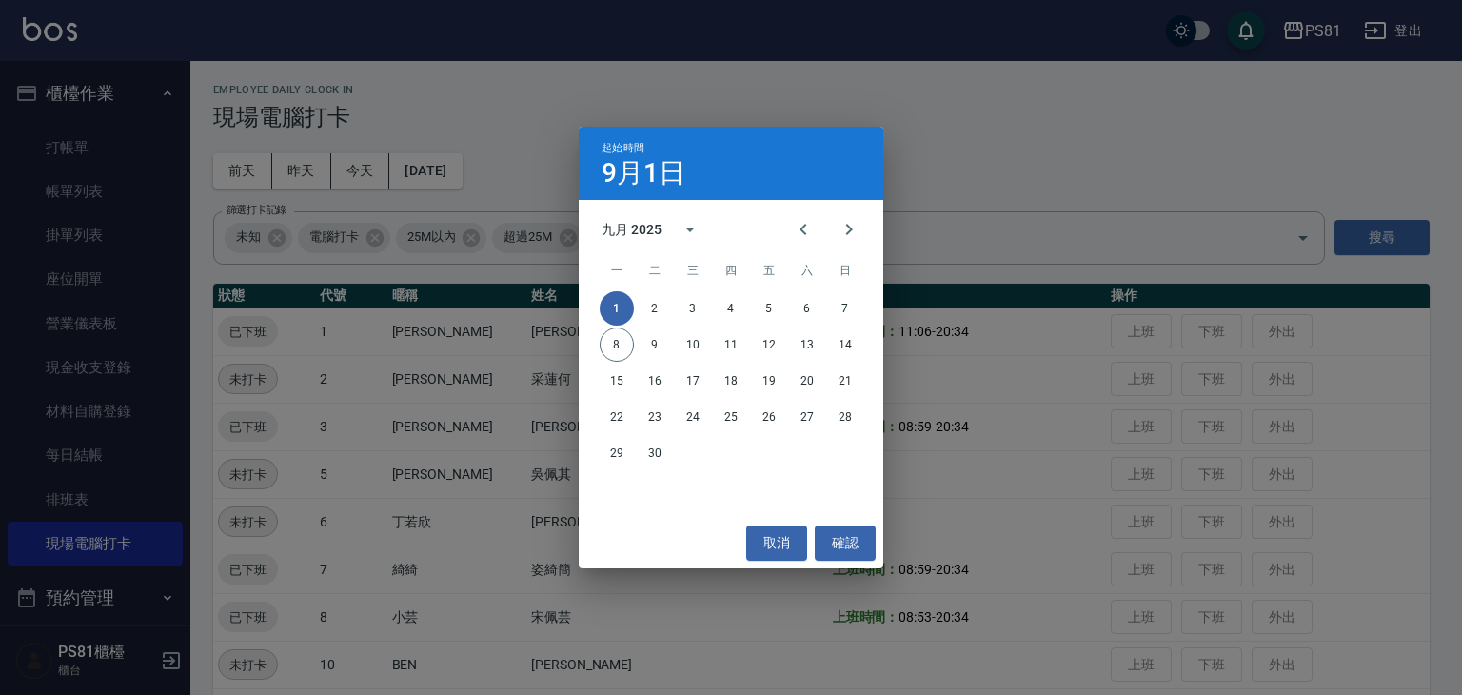
click at [746, 300] on div "1 2 3 4 5 6 7" at bounding box center [731, 308] width 305 height 34
click at [742, 305] on button "4" at bounding box center [731, 308] width 34 height 34
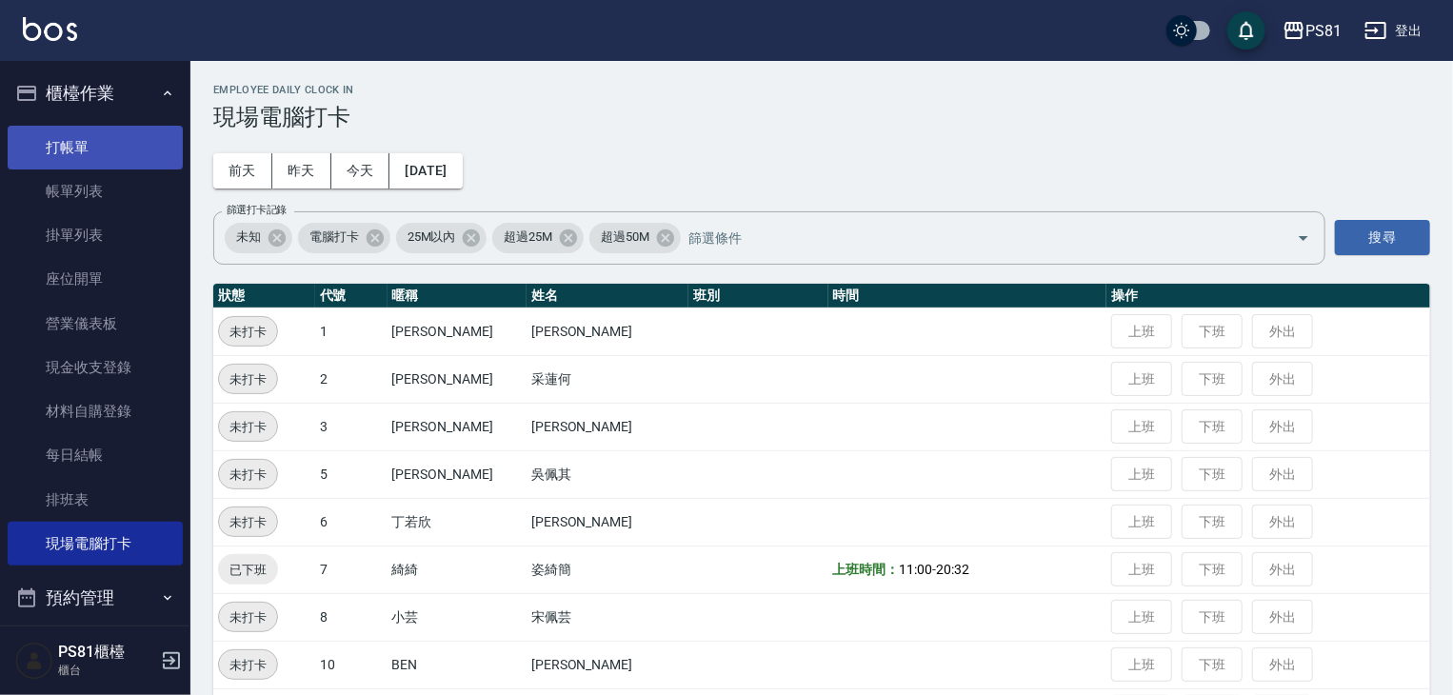
click at [109, 146] on link "打帳單" at bounding box center [95, 148] width 175 height 44
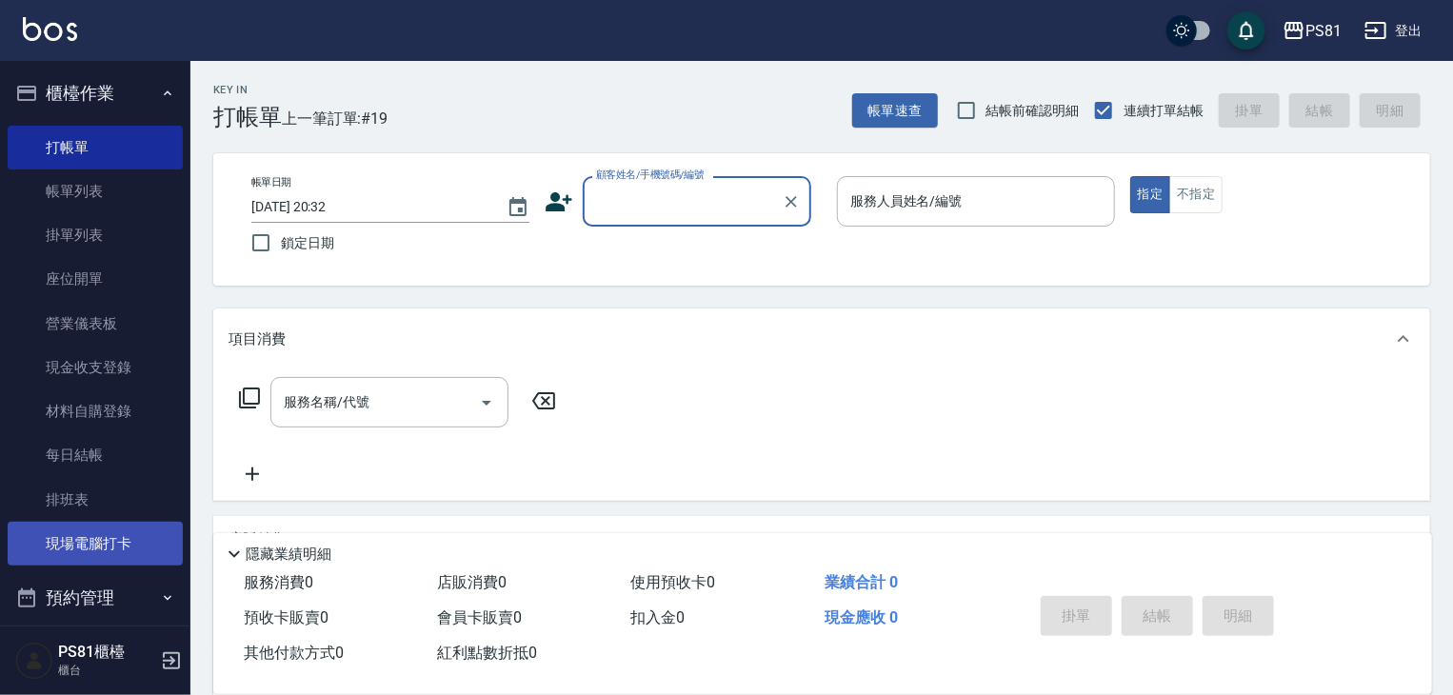
click at [105, 539] on link "現場電腦打卡" at bounding box center [95, 544] width 175 height 44
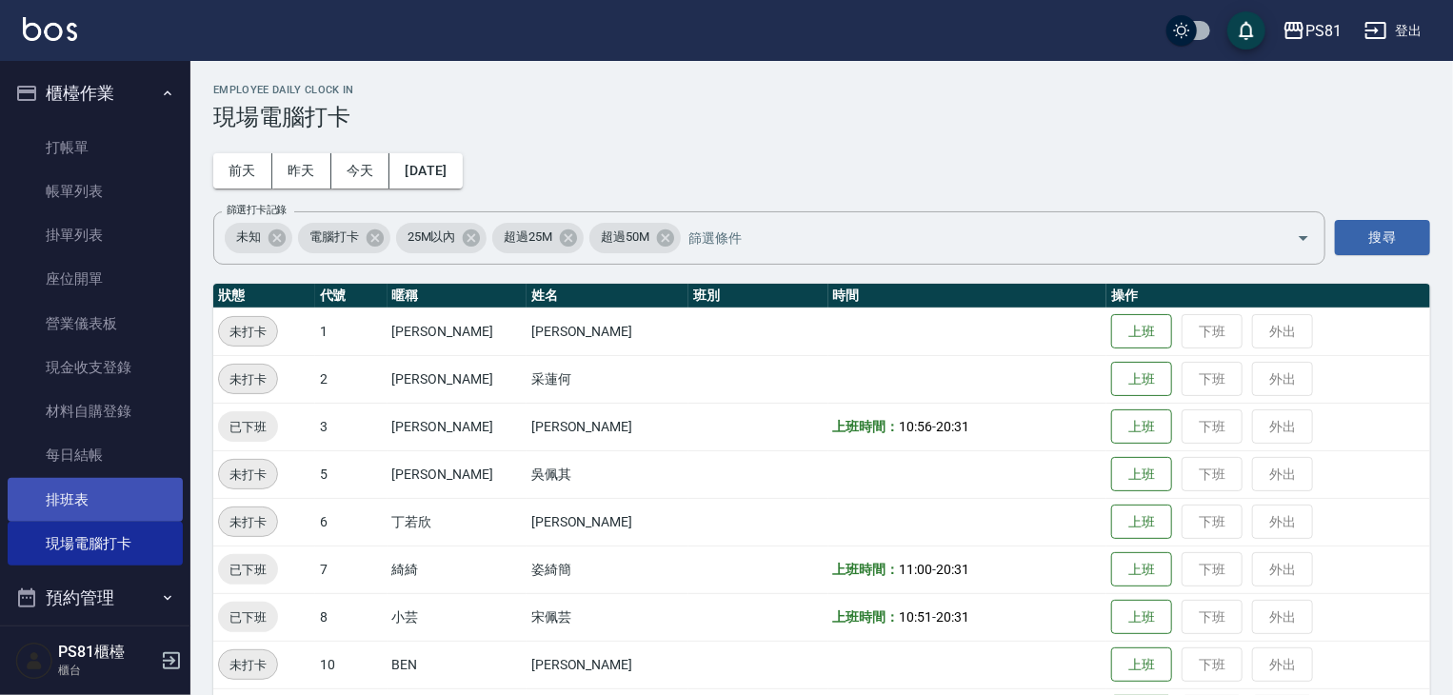
click at [109, 506] on link "排班表" at bounding box center [95, 500] width 175 height 44
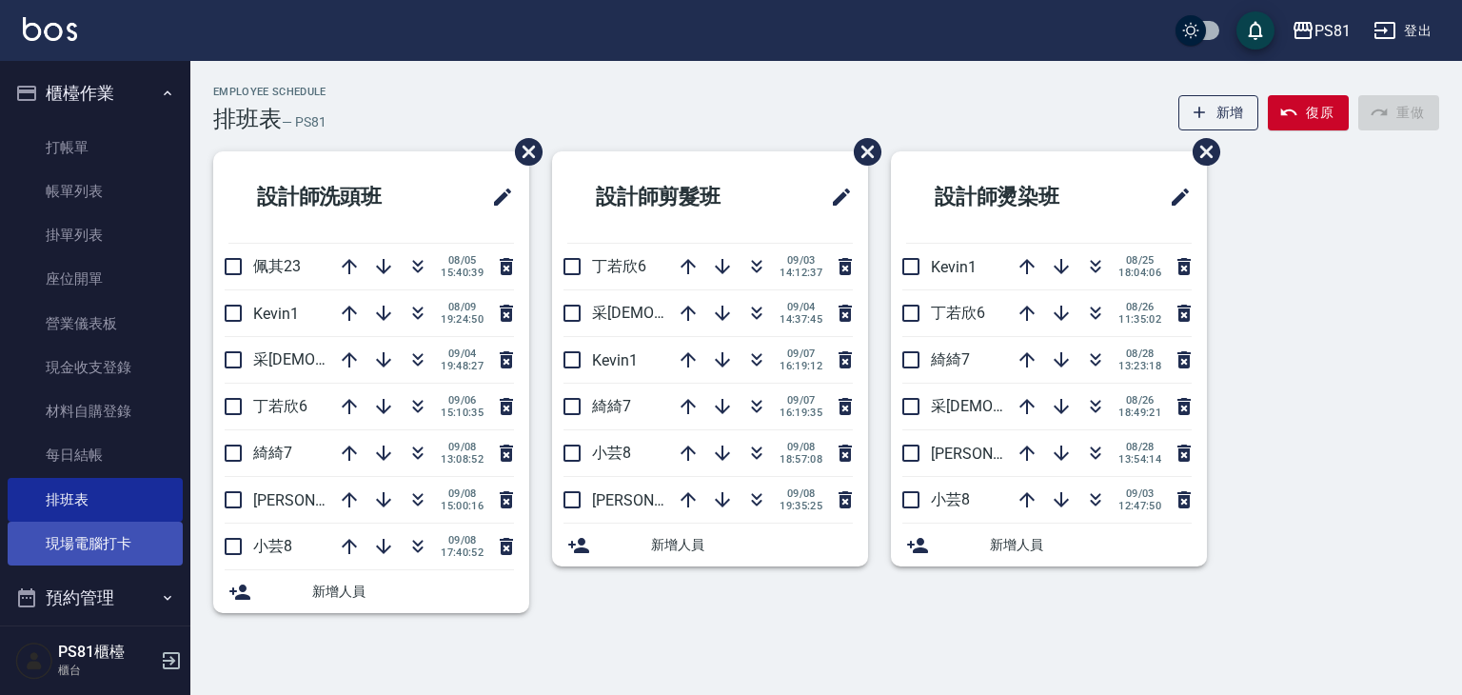
click at [128, 544] on link "現場電腦打卡" at bounding box center [95, 544] width 175 height 44
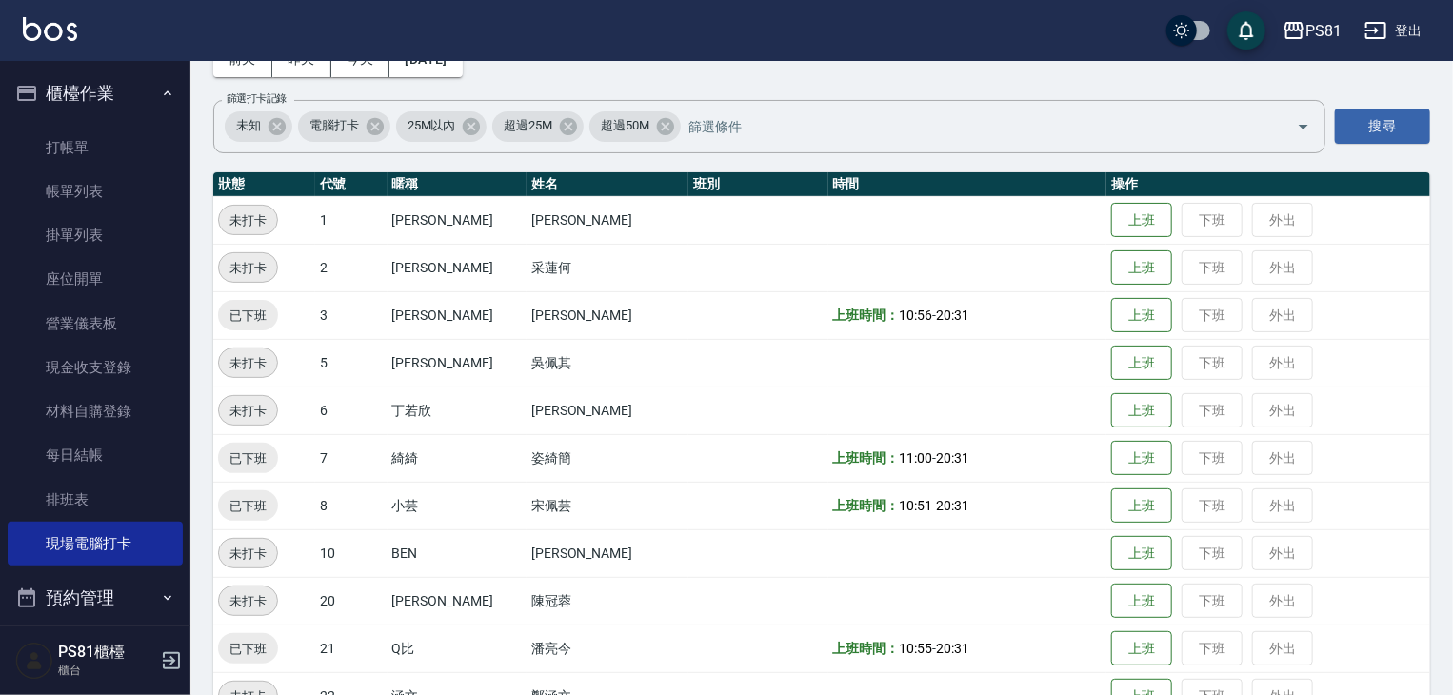
scroll to position [16, 0]
